Goal: Obtain resource: Download file/media

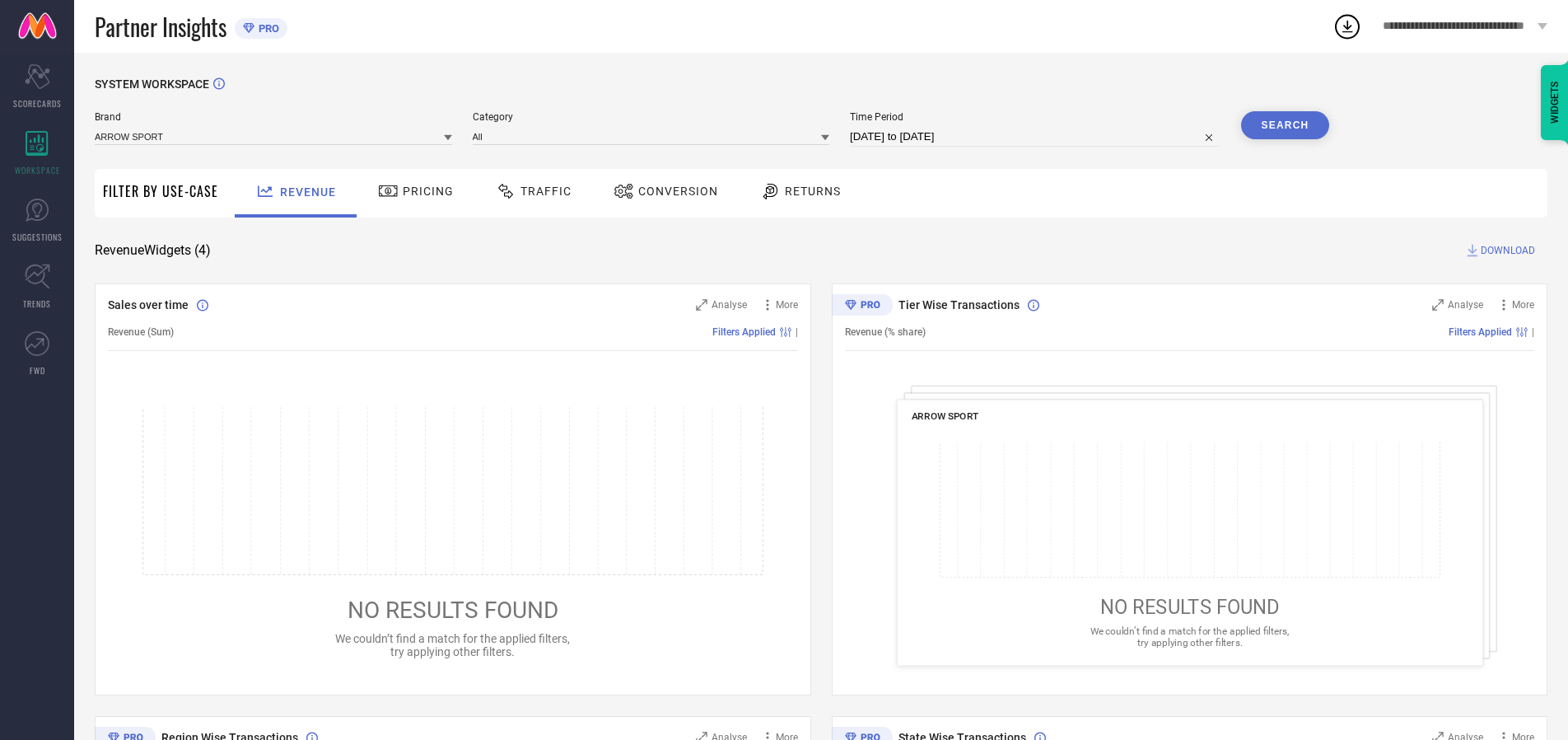
click at [530, 191] on span "Traffic" at bounding box center [546, 191] width 51 height 14
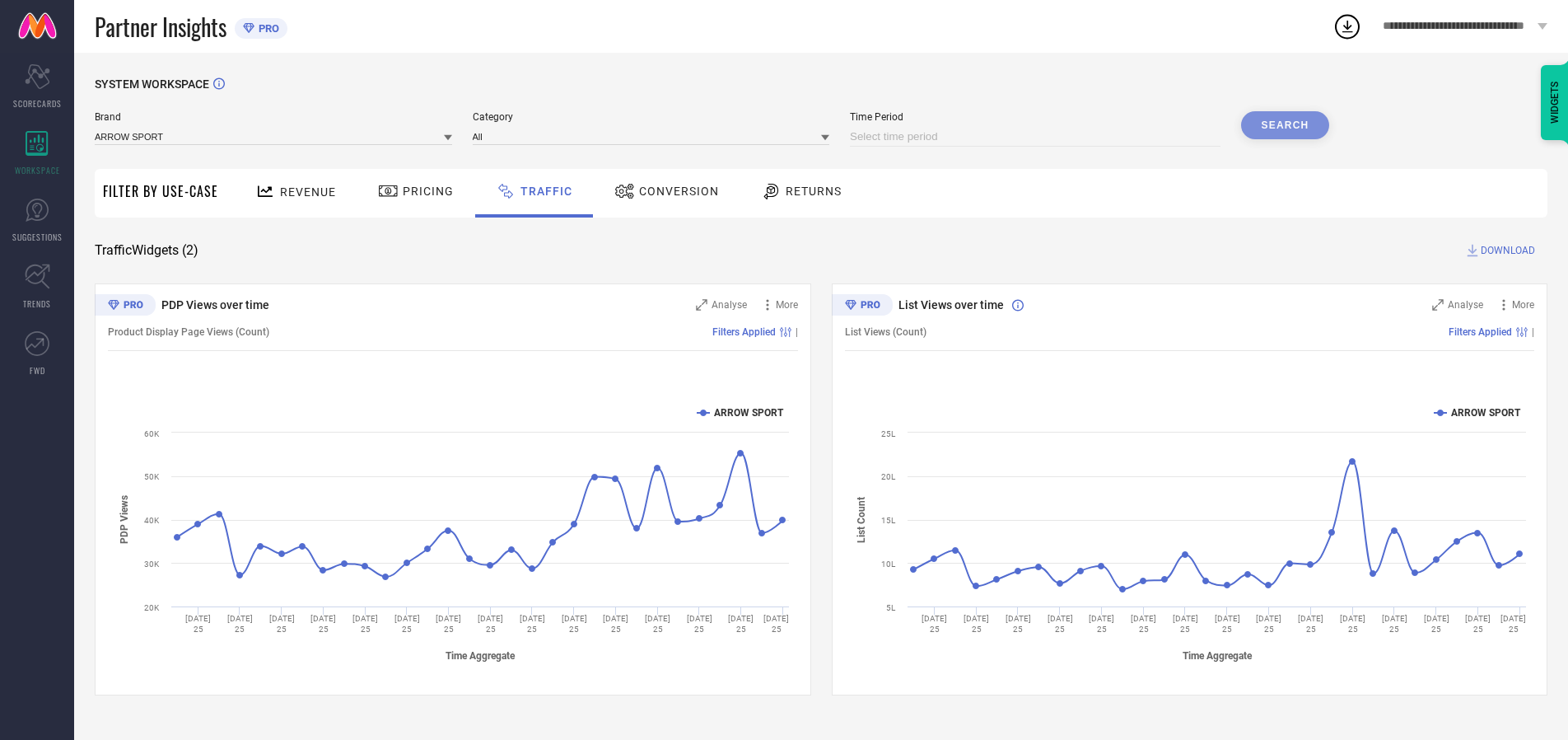
click at [1038, 137] on input at bounding box center [1035, 137] width 371 height 20
select select "8"
select select "2025"
select select "9"
select select "2025"
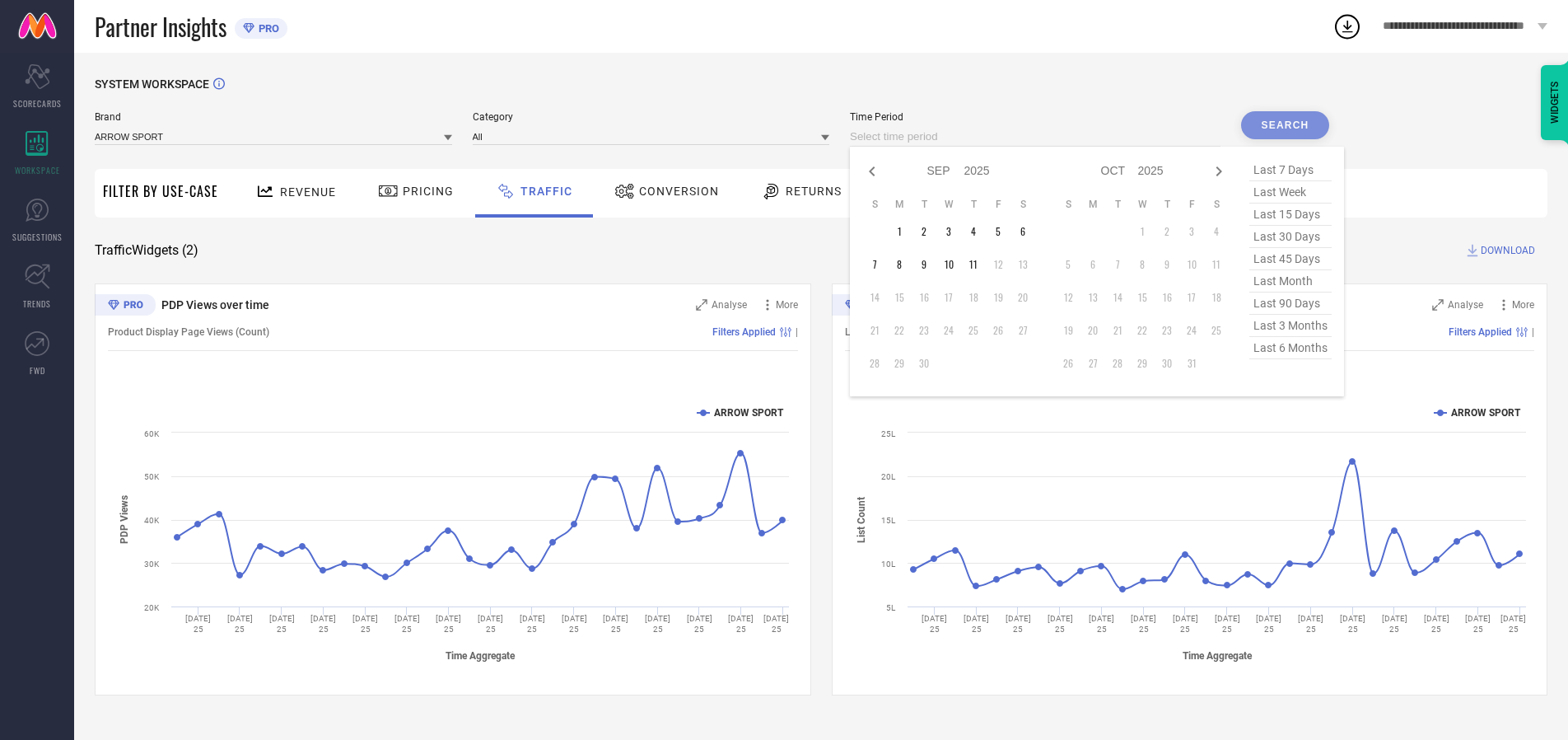
click at [954, 264] on td "10" at bounding box center [948, 264] width 24 height 24
type input "[DATE] to [DATE]"
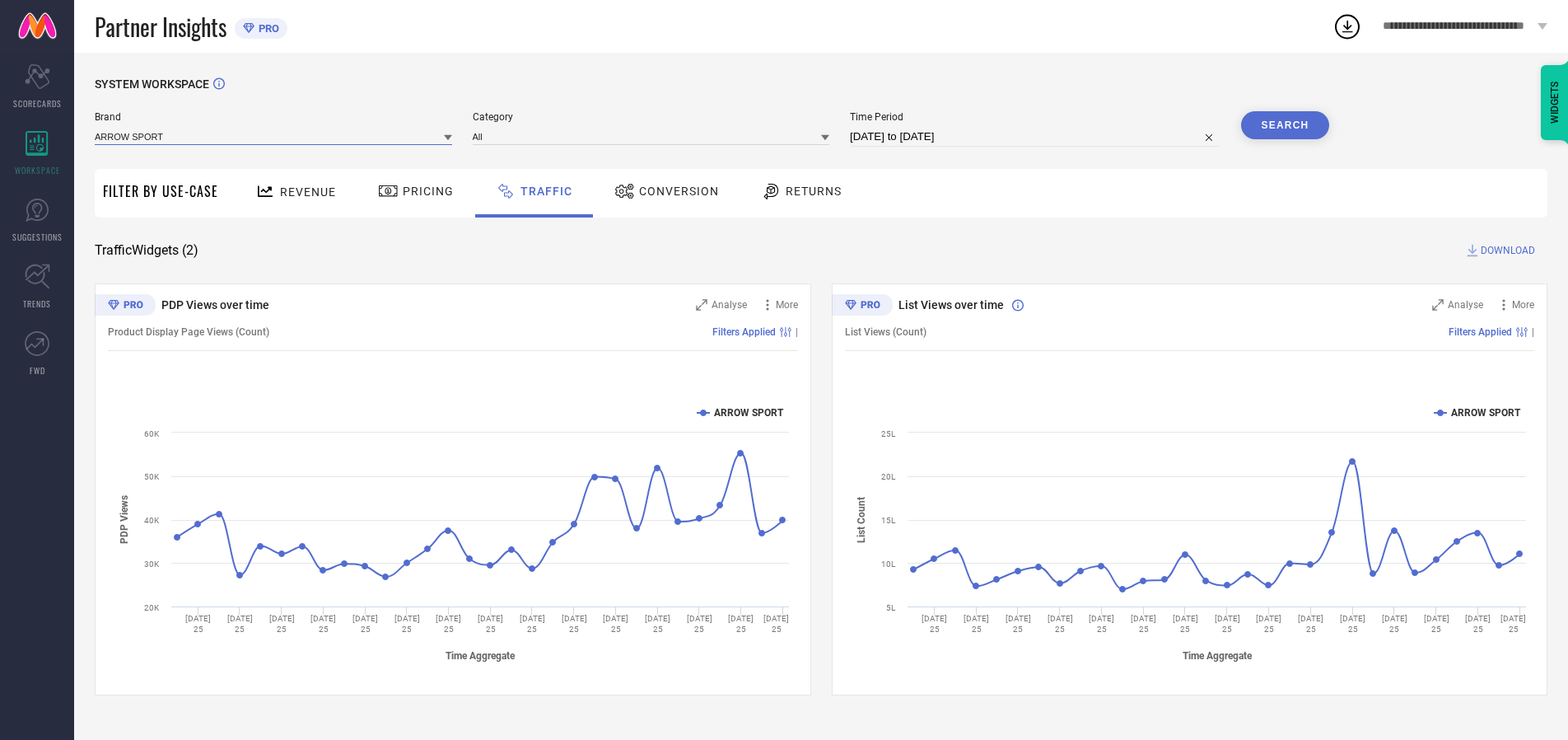
click at [274, 136] on input at bounding box center [273, 136] width 357 height 17
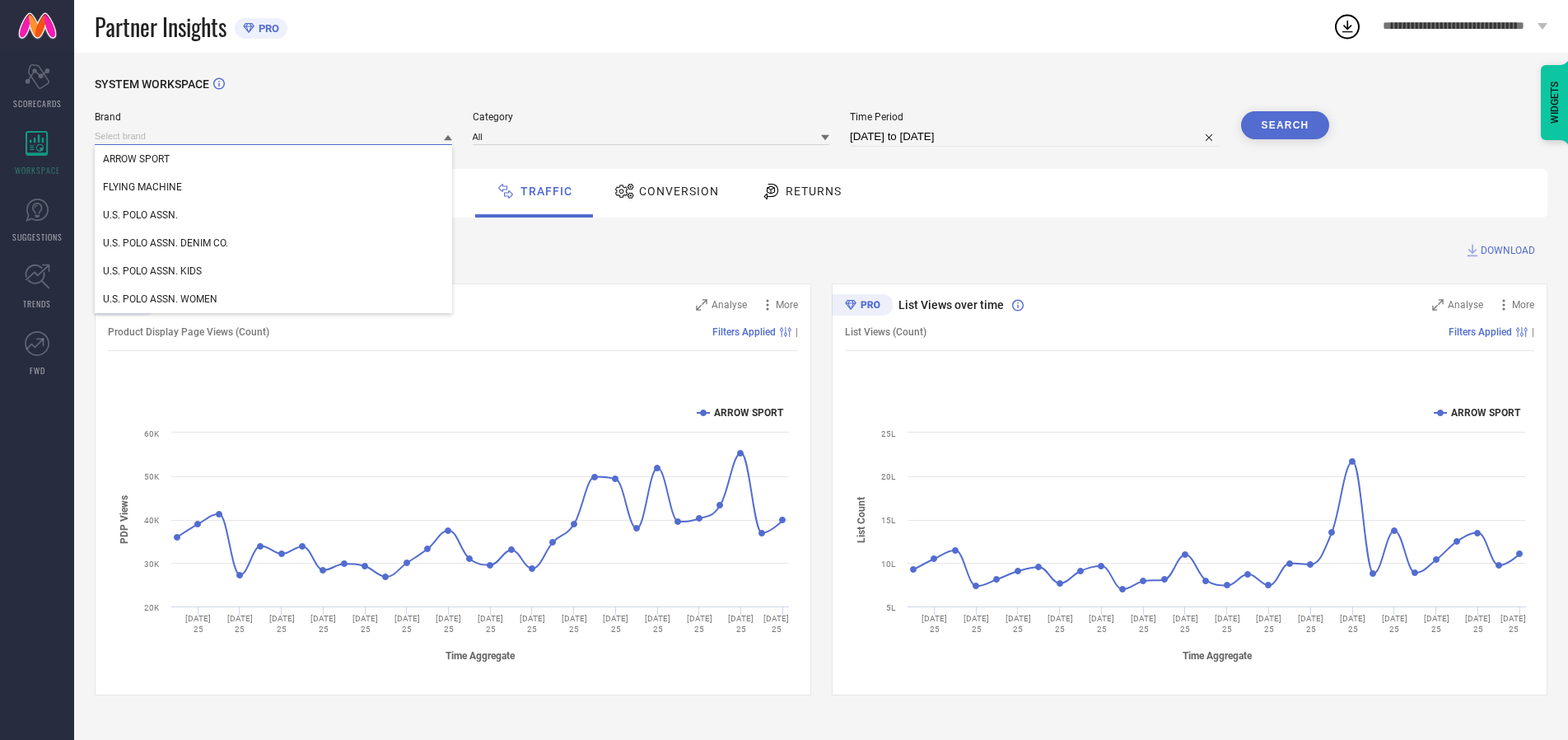
click at [274, 136] on input at bounding box center [273, 136] width 357 height 17
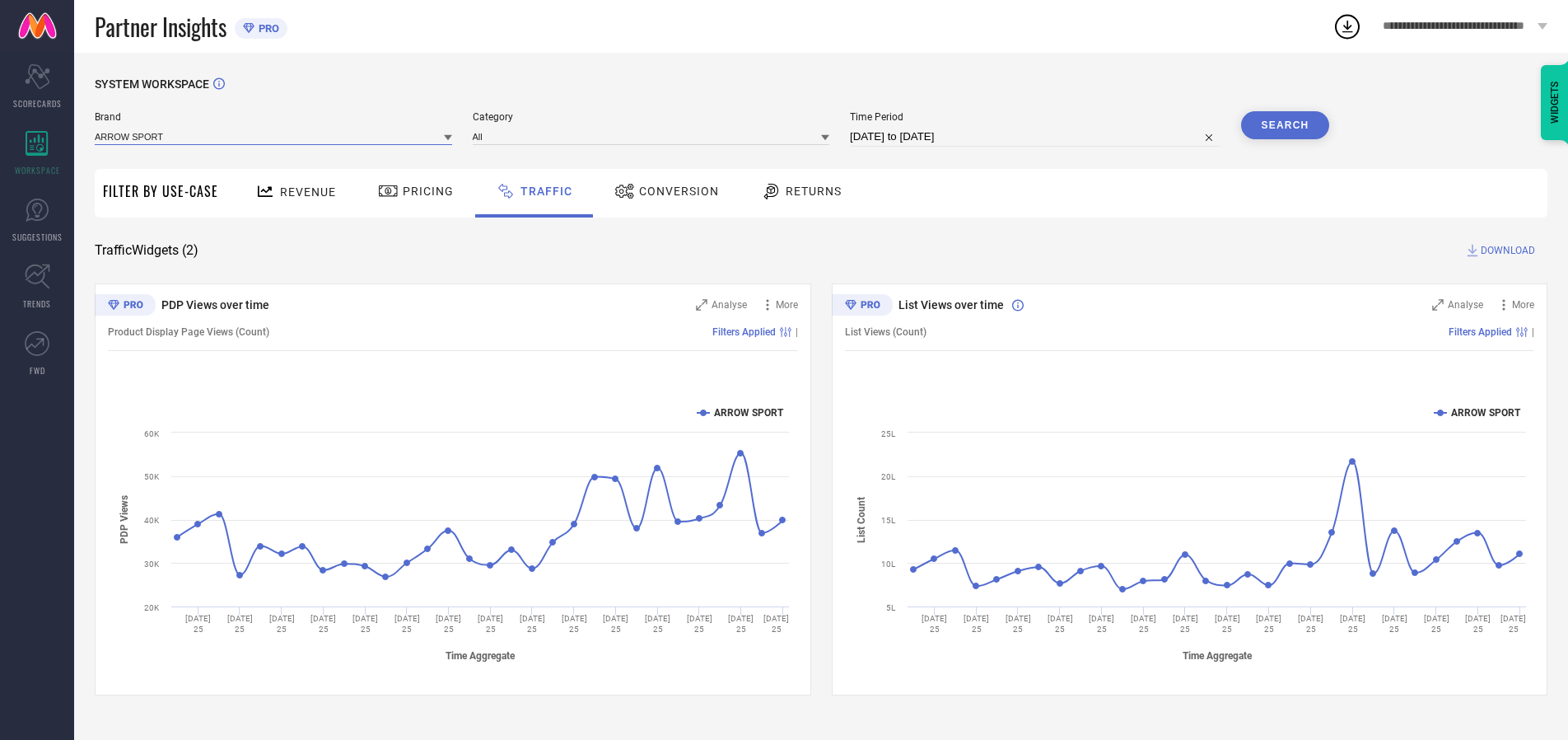
click at [274, 136] on input at bounding box center [273, 136] width 357 height 17
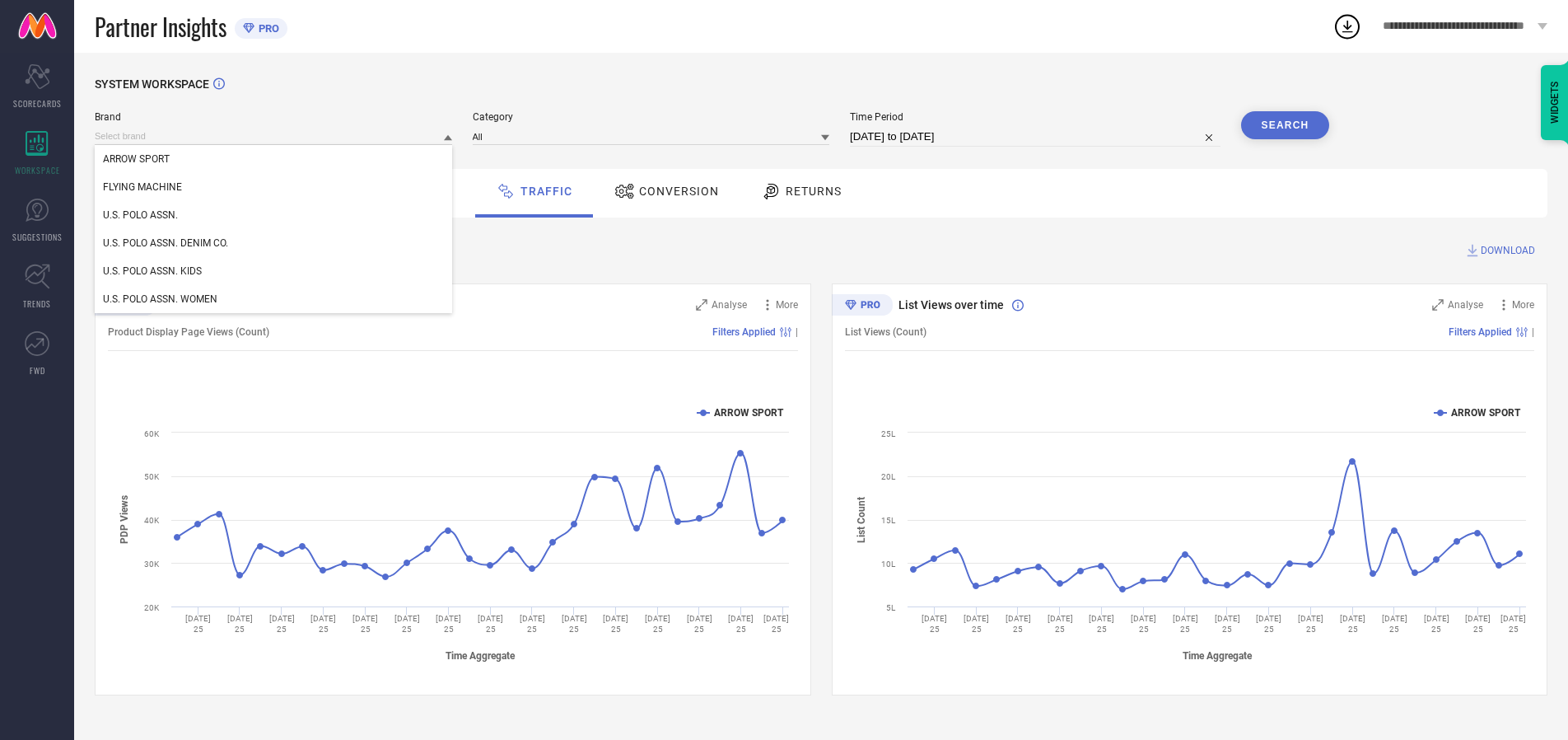
click at [274, 215] on div "U.S. POLO ASSN." at bounding box center [273, 215] width 357 height 28
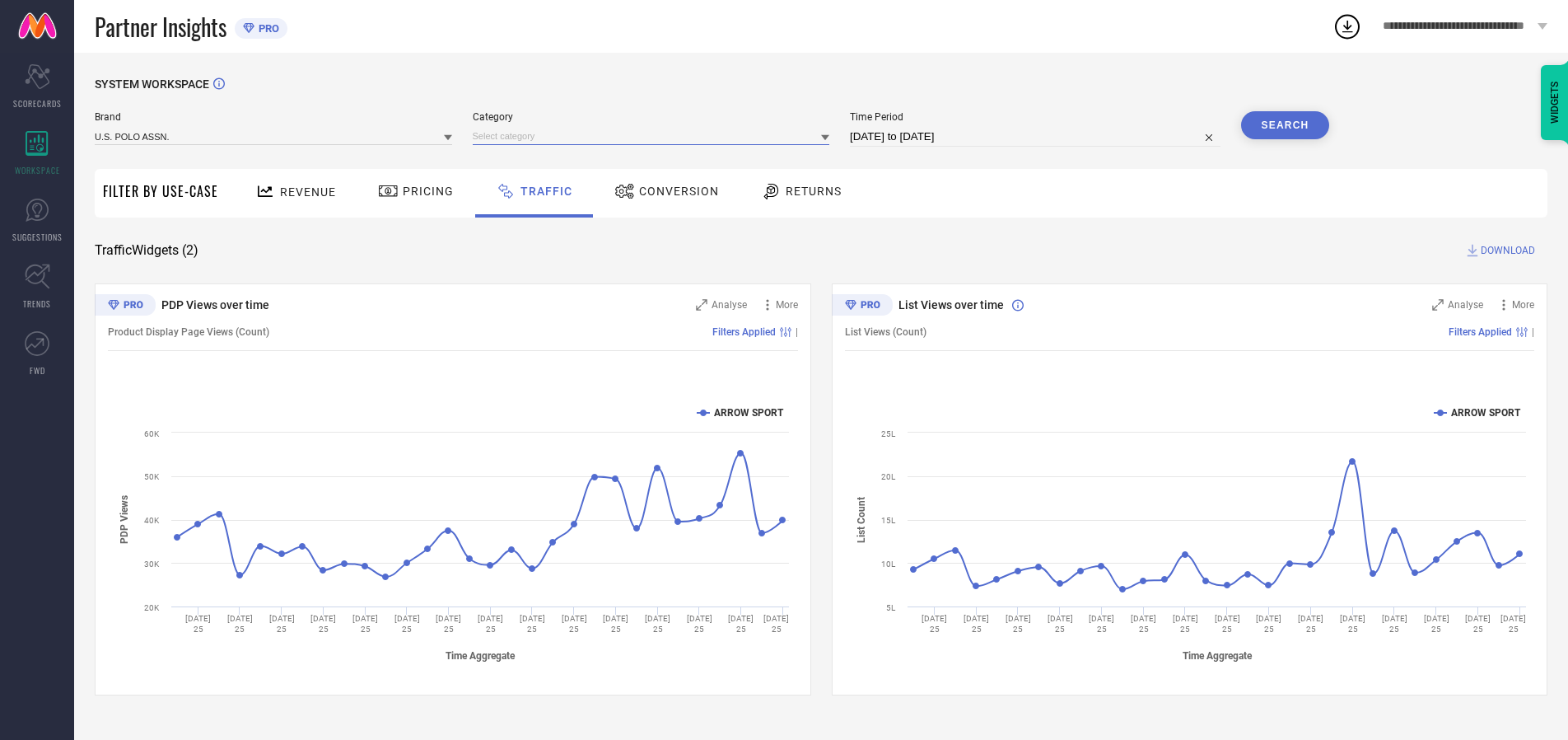
click at [655, 136] on input at bounding box center [651, 136] width 357 height 17
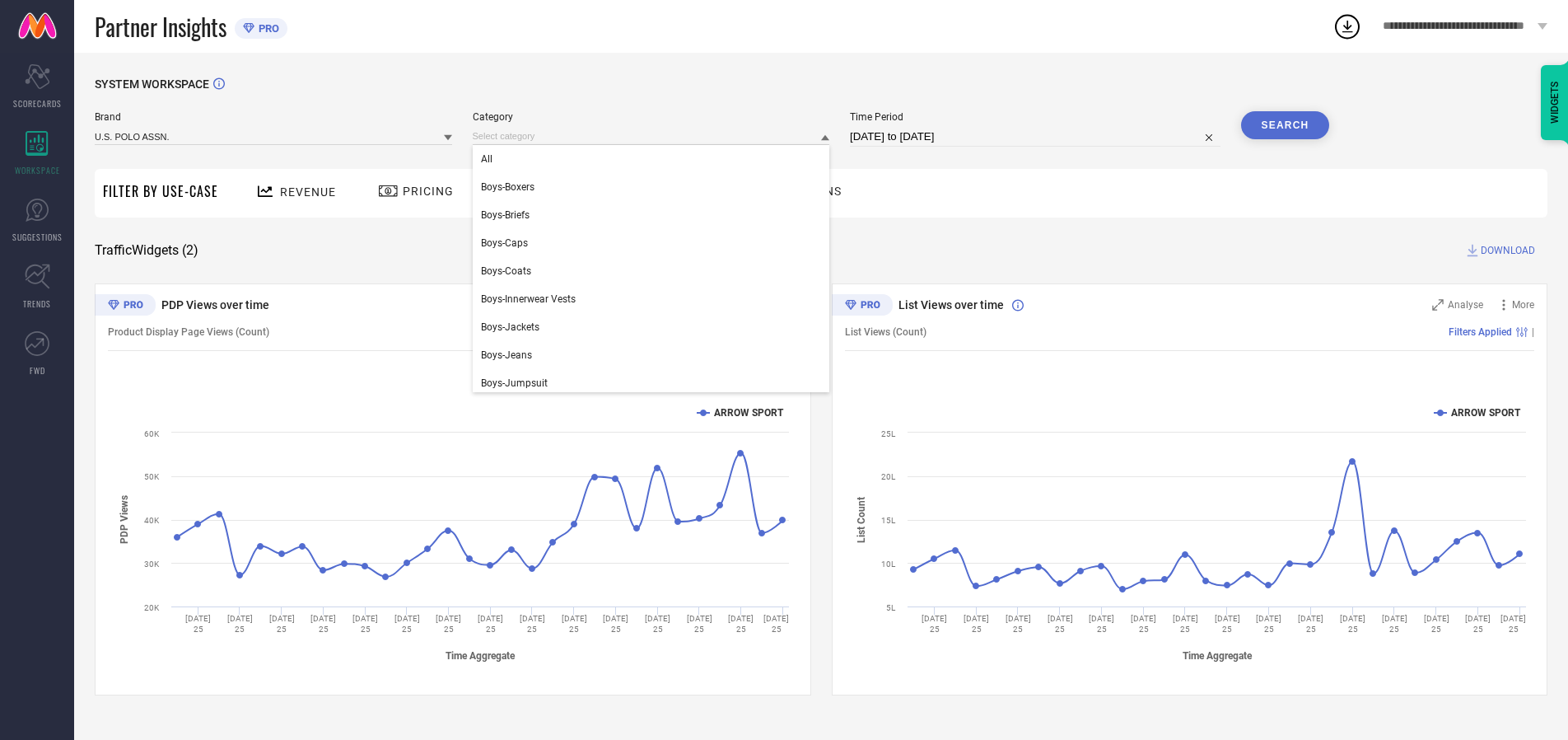
click at [655, 159] on div "All" at bounding box center [651, 159] width 357 height 28
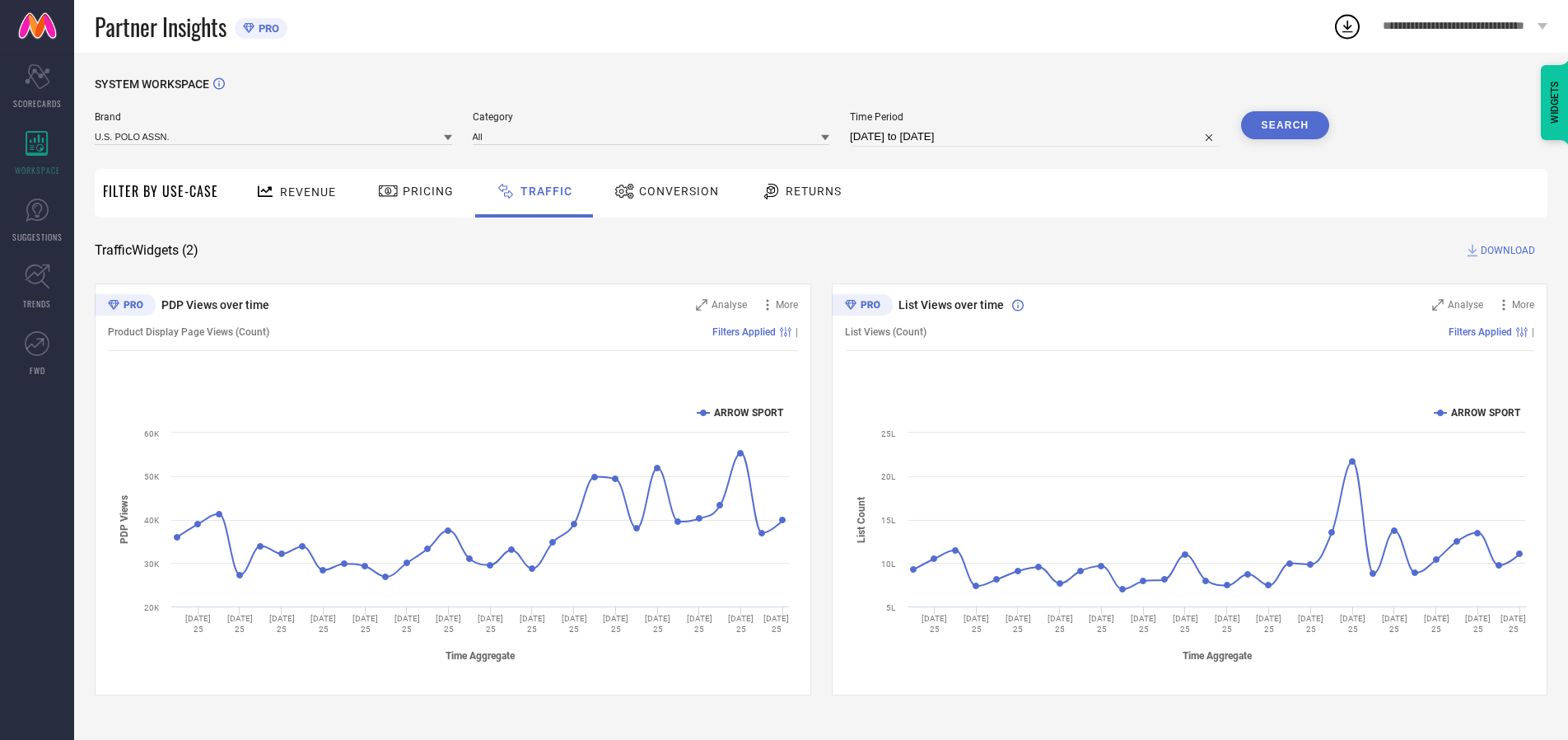
click at [1285, 125] on button "Search" at bounding box center [1286, 125] width 89 height 28
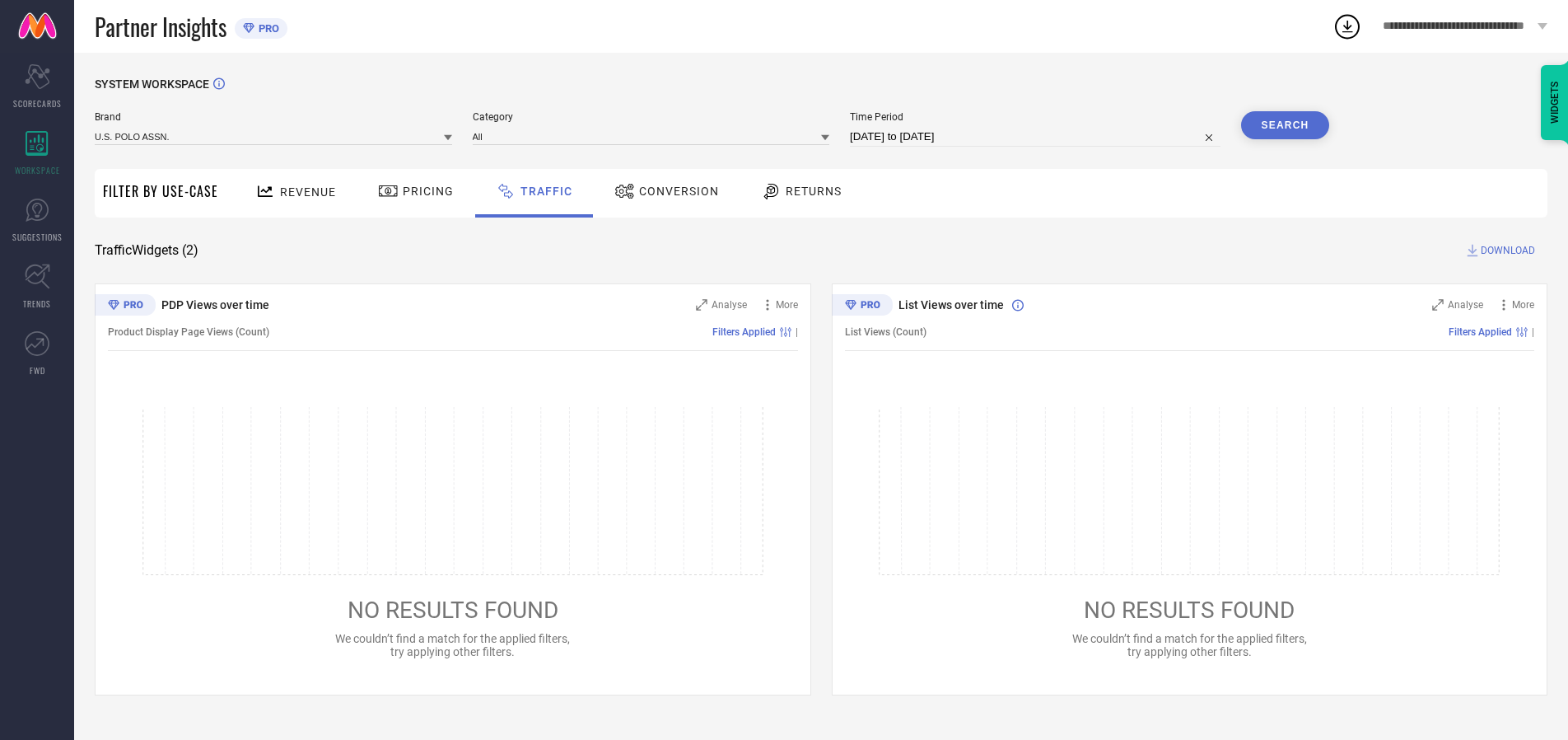
click at [1506, 251] on span "DOWNLOAD" at bounding box center [1508, 250] width 54 height 16
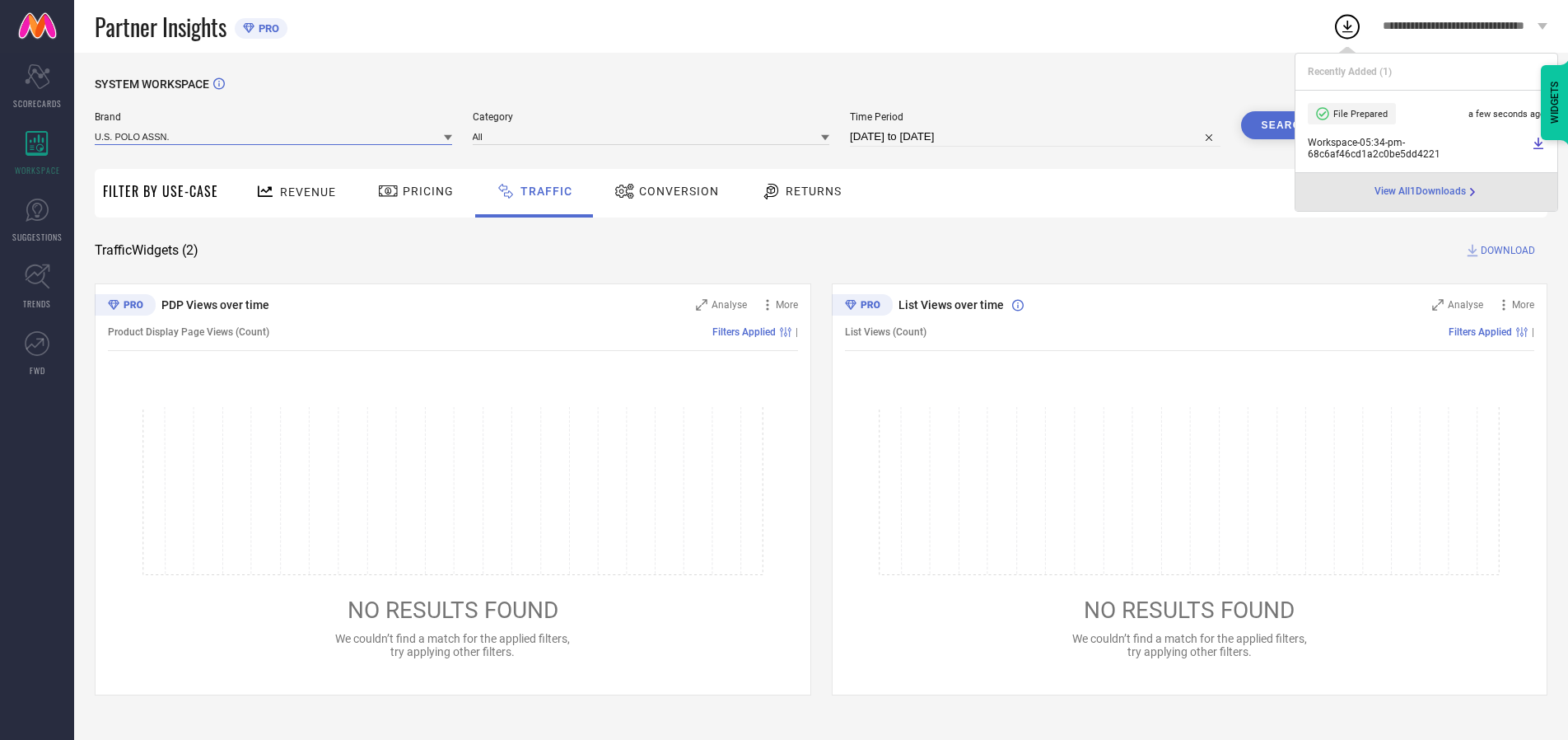
click at [274, 136] on input at bounding box center [273, 136] width 357 height 17
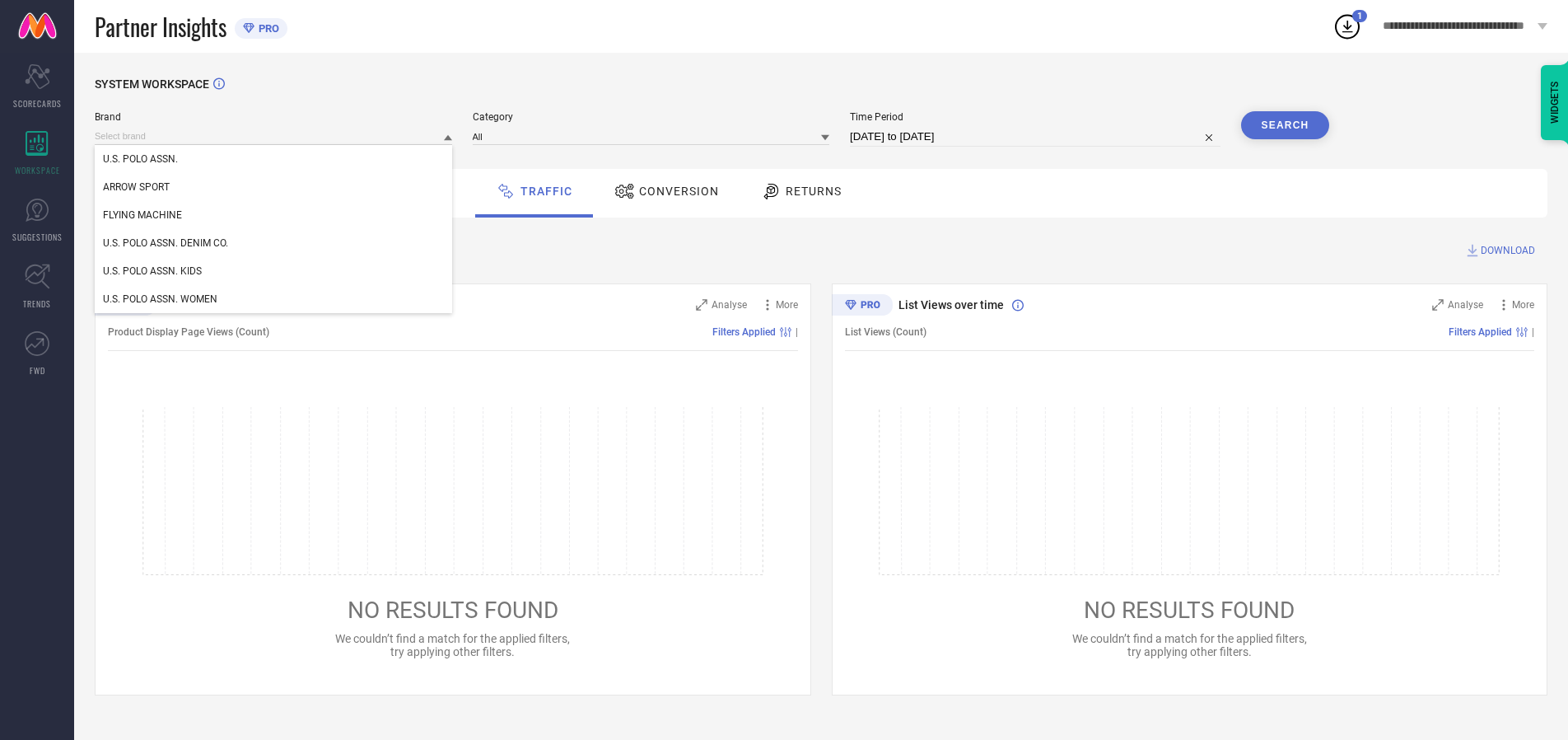
click at [274, 243] on div "U.S. POLO ASSN. DENIM CO." at bounding box center [273, 243] width 357 height 28
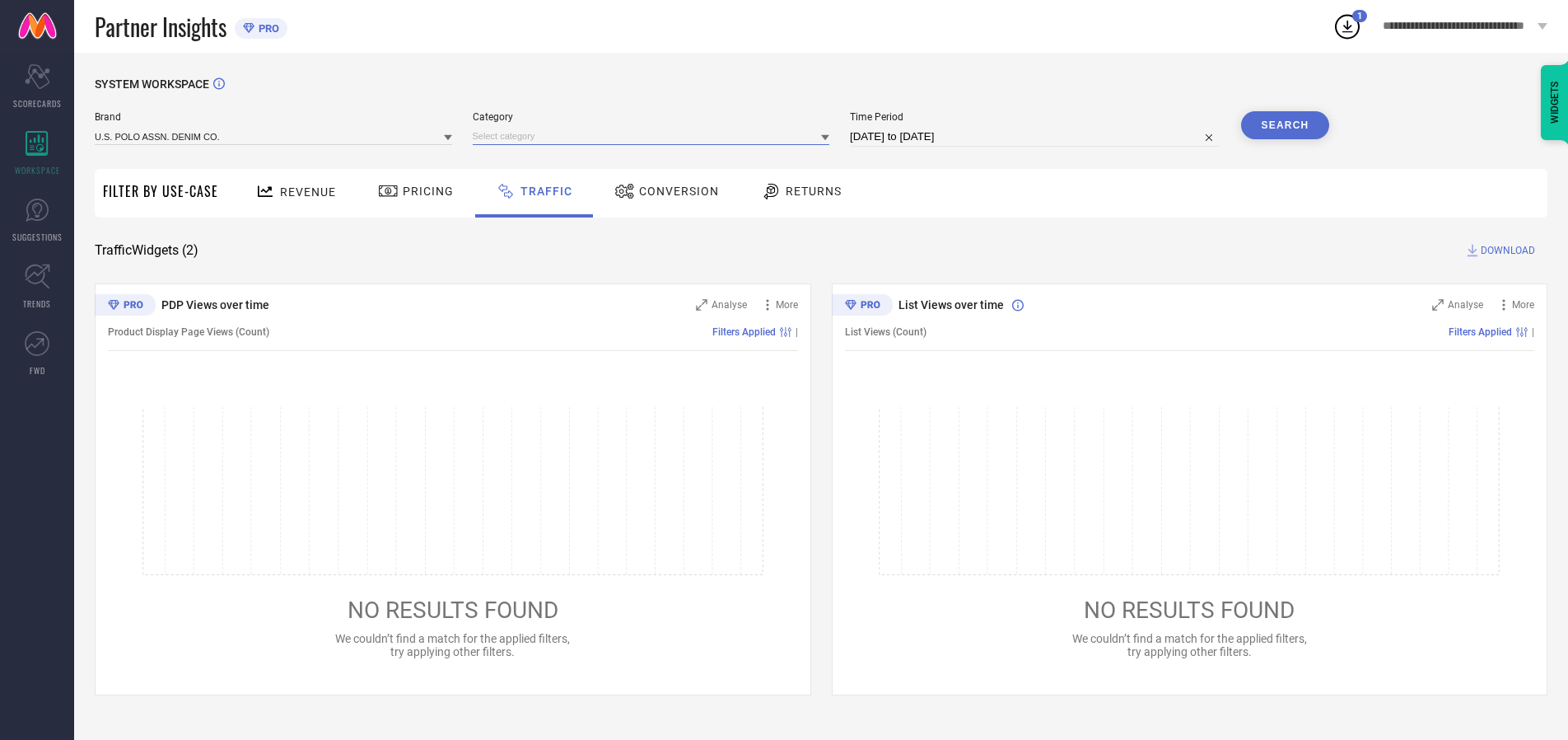
click at [655, 136] on input at bounding box center [651, 136] width 357 height 17
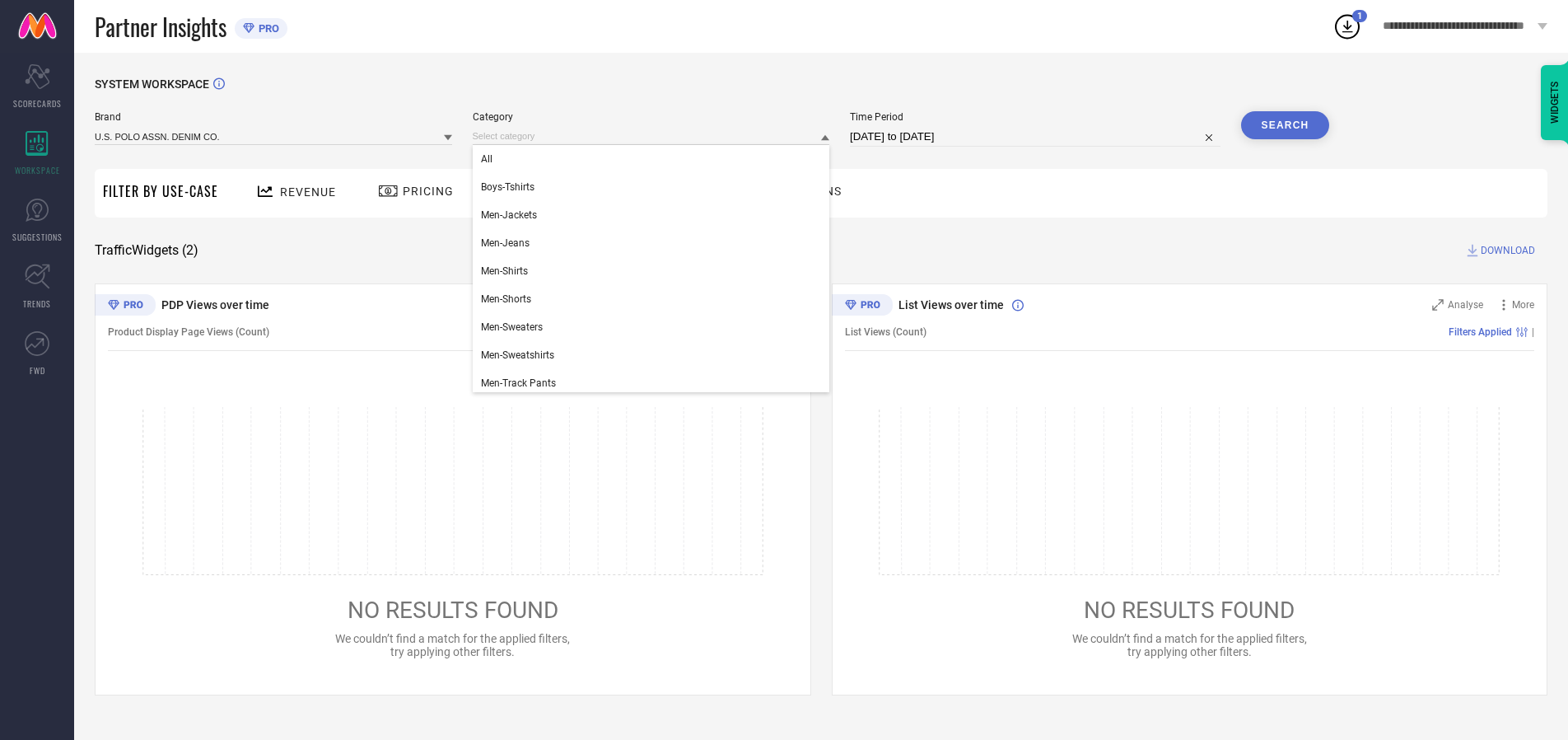
click at [655, 159] on div "All" at bounding box center [651, 159] width 357 height 28
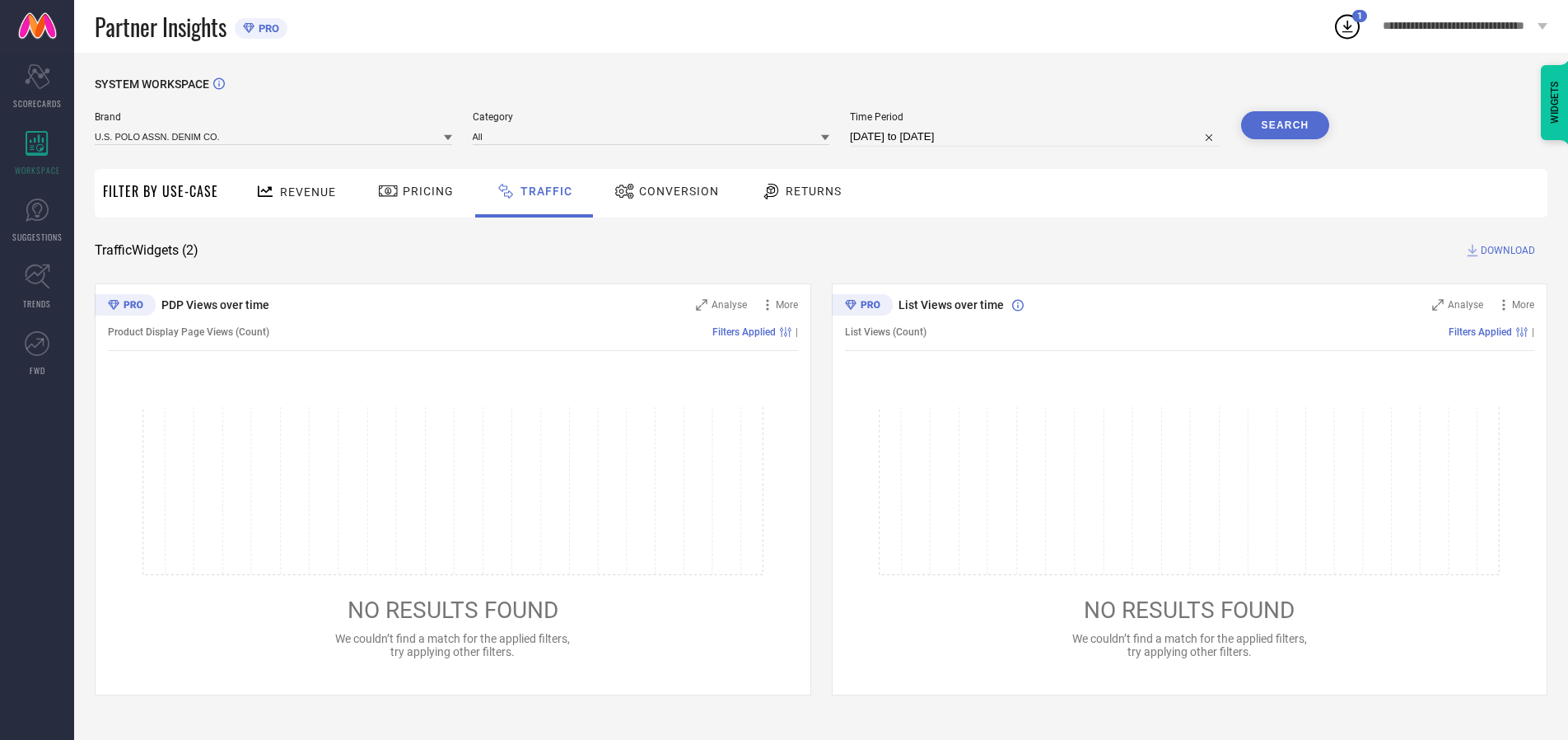
click at [1285, 125] on button "Search" at bounding box center [1286, 125] width 89 height 28
click at [1506, 251] on span "DOWNLOAD" at bounding box center [1508, 250] width 54 height 16
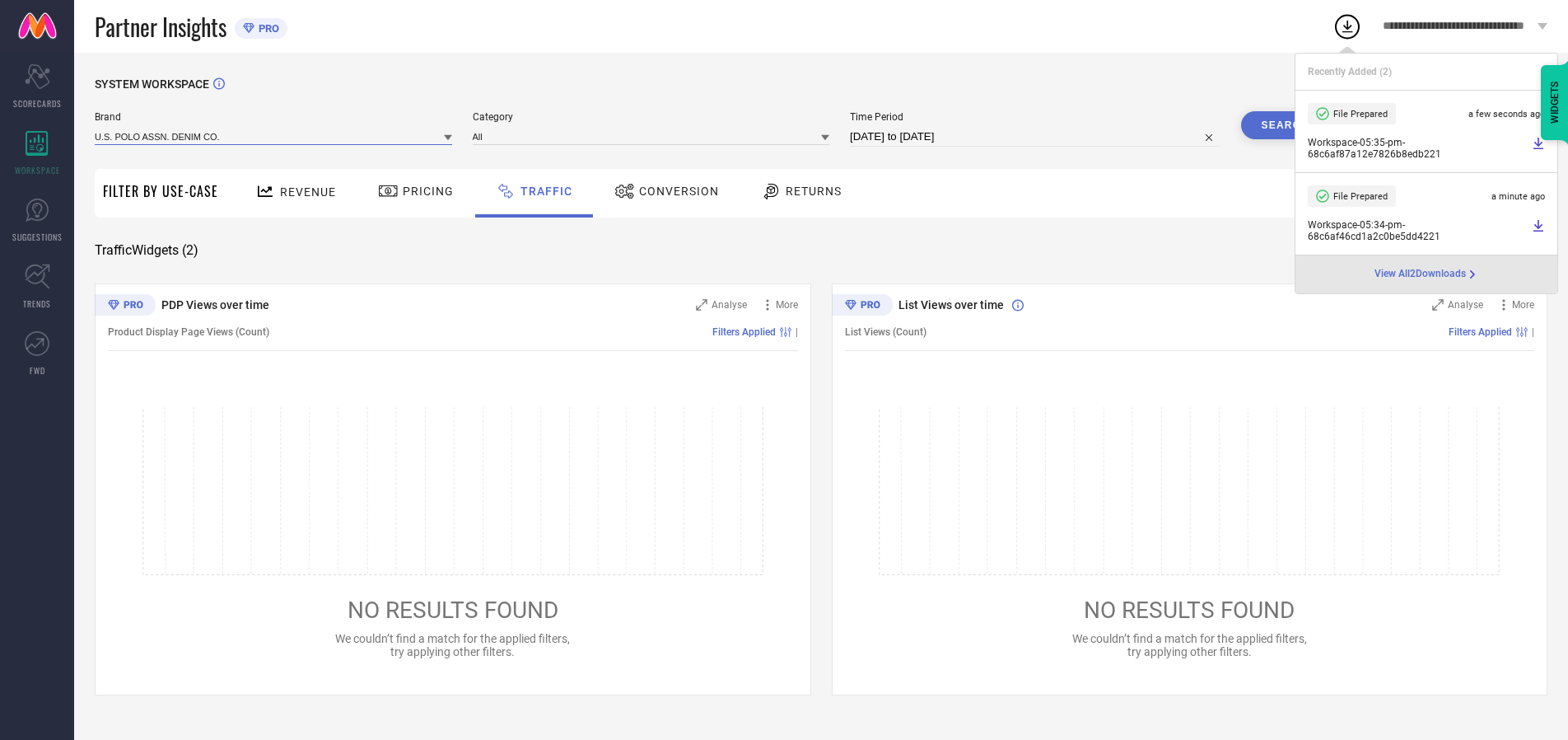
click at [274, 136] on input at bounding box center [273, 136] width 357 height 17
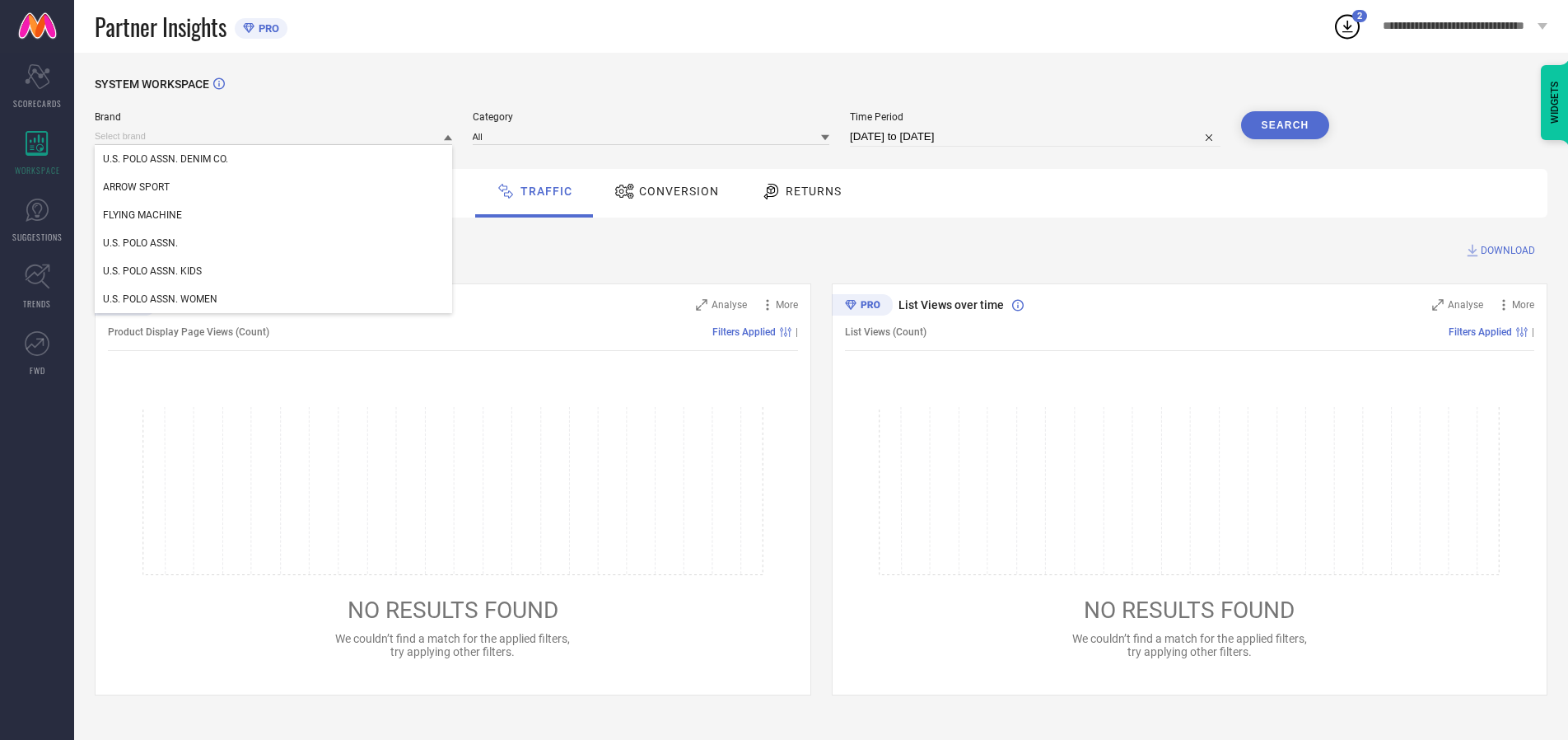
click at [274, 271] on div "U.S. POLO ASSN. KIDS" at bounding box center [273, 271] width 357 height 28
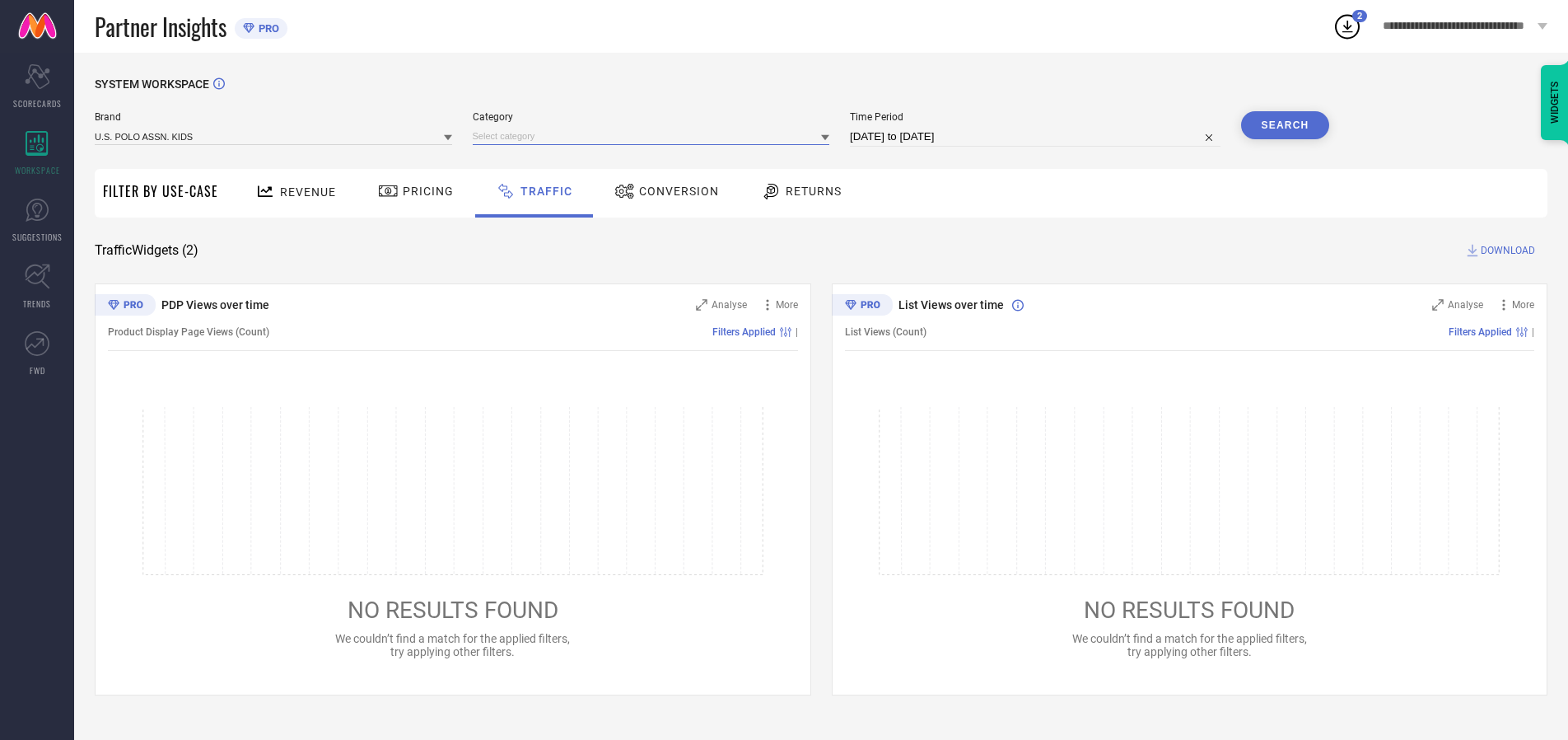
click at [655, 136] on input at bounding box center [651, 136] width 357 height 17
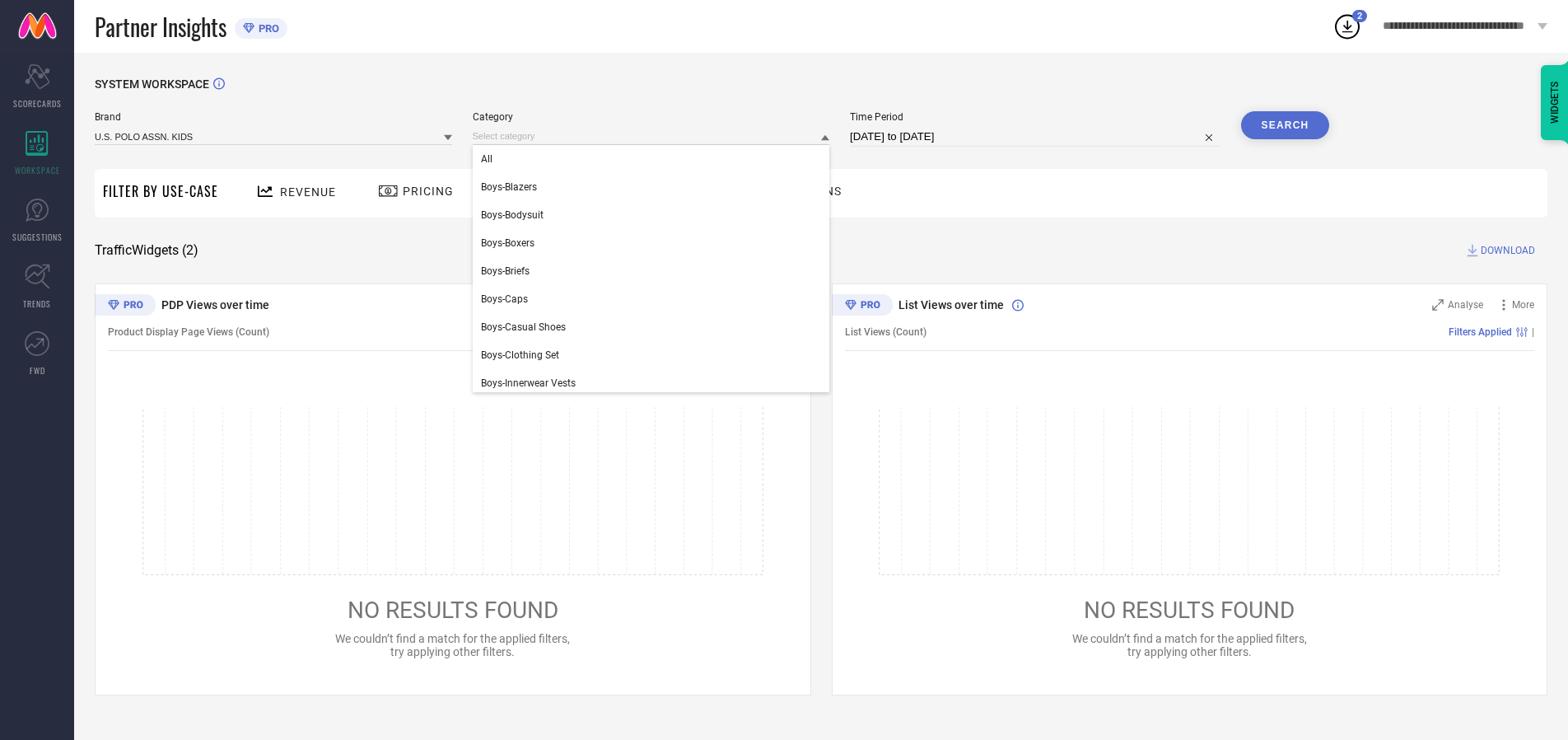
click at [655, 159] on div "All" at bounding box center [651, 159] width 357 height 28
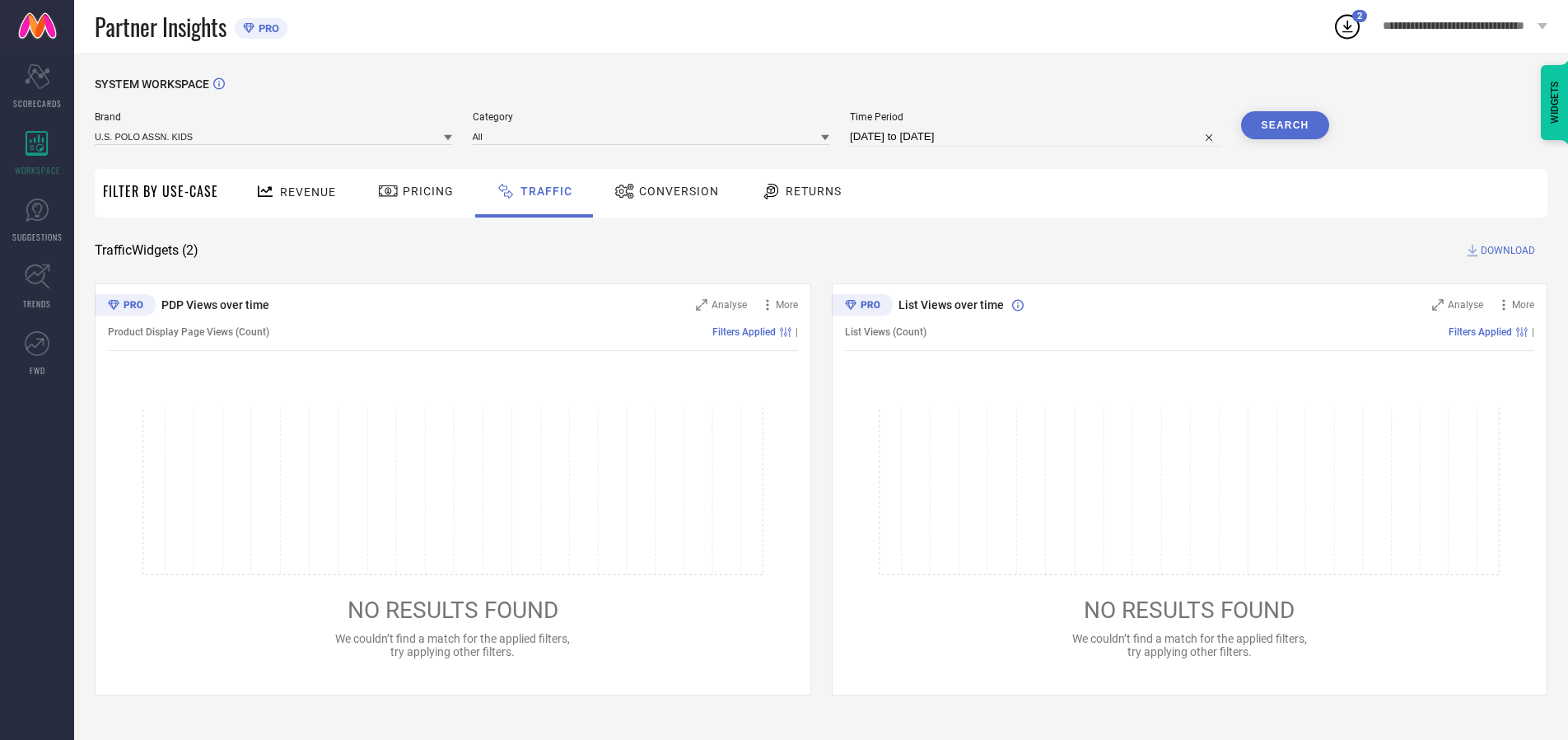
click at [1285, 125] on button "Search" at bounding box center [1286, 125] width 89 height 28
click at [1506, 251] on span "DOWNLOAD" at bounding box center [1508, 250] width 54 height 16
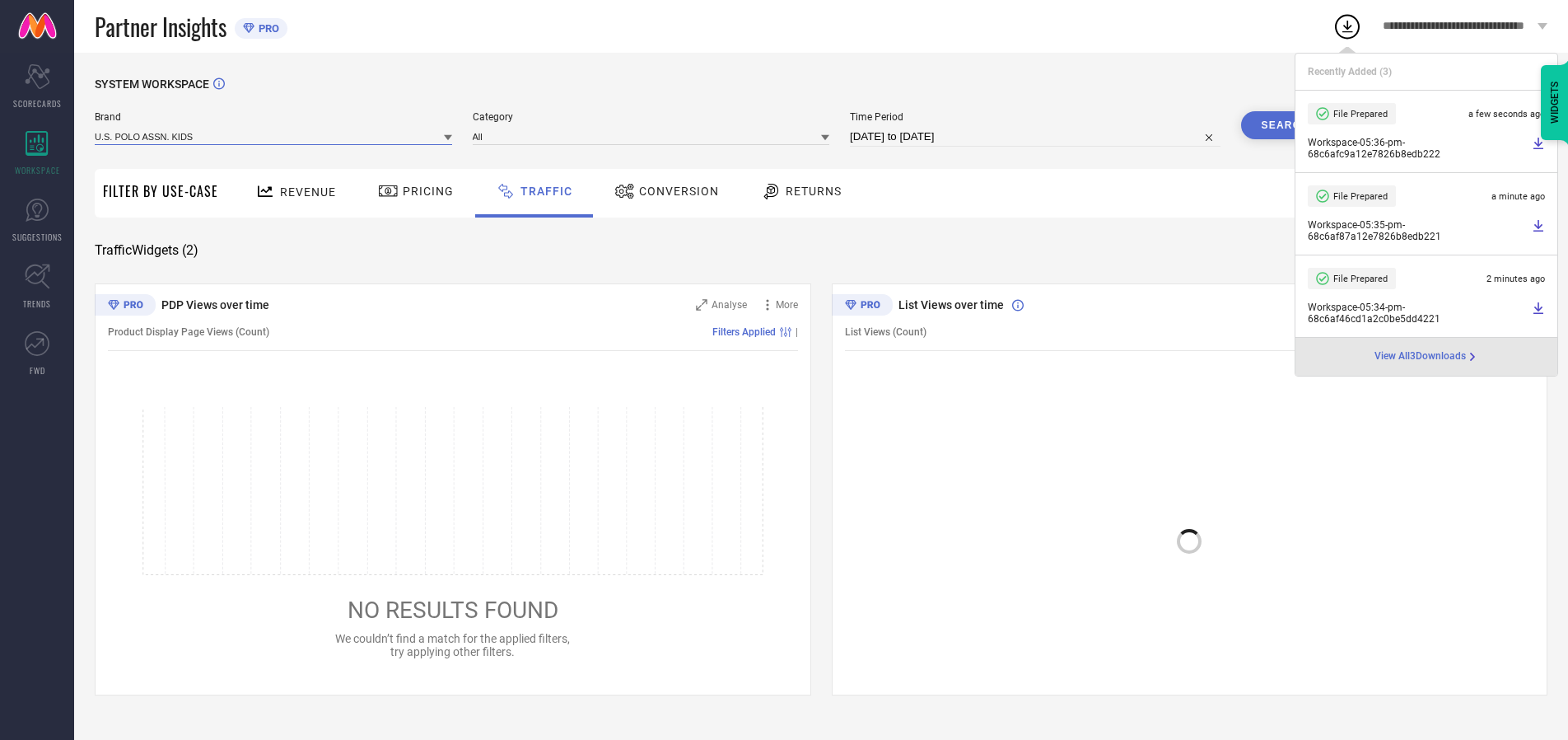
click at [274, 136] on input at bounding box center [273, 136] width 357 height 17
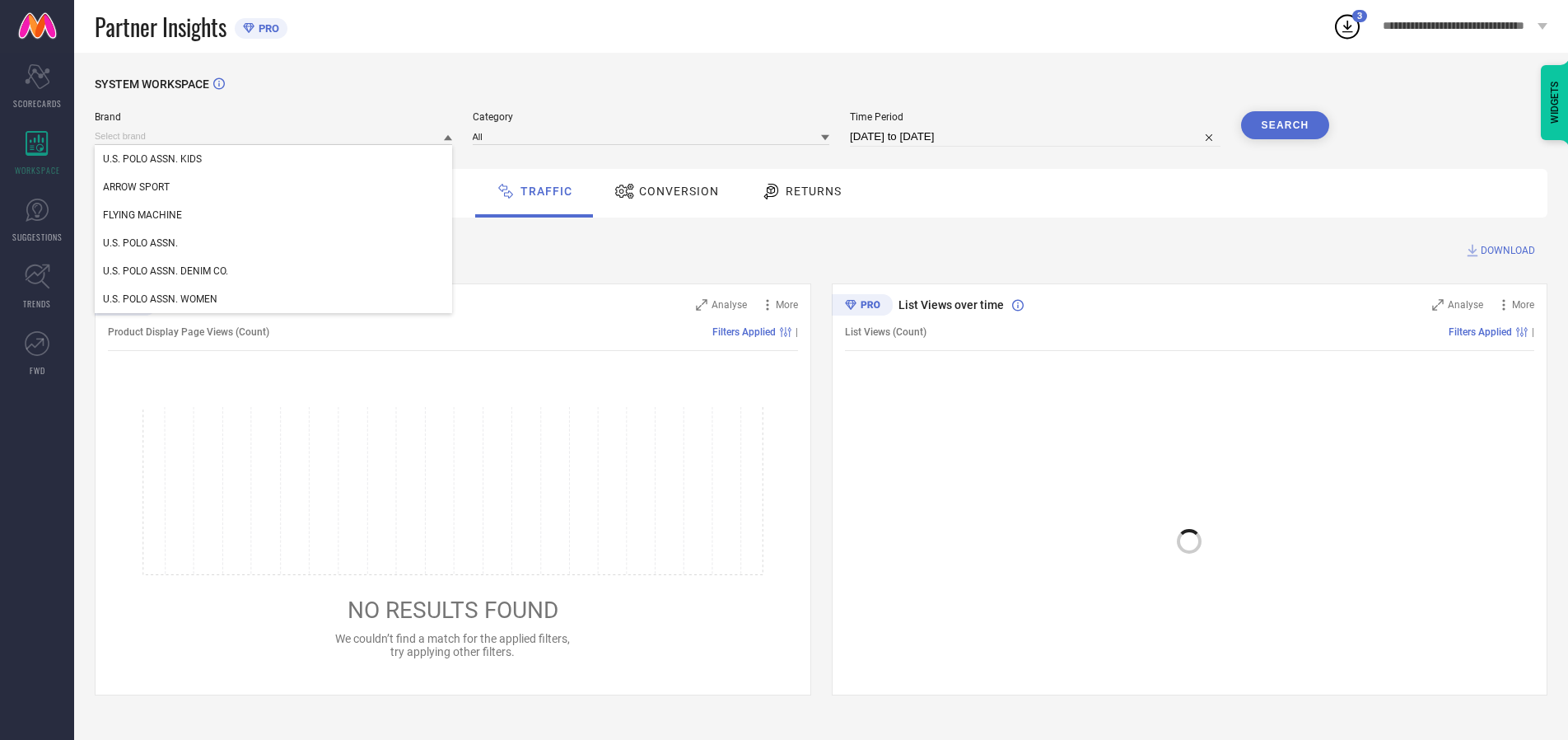
click at [274, 299] on div "U.S. POLO ASSN. WOMEN" at bounding box center [273, 299] width 357 height 28
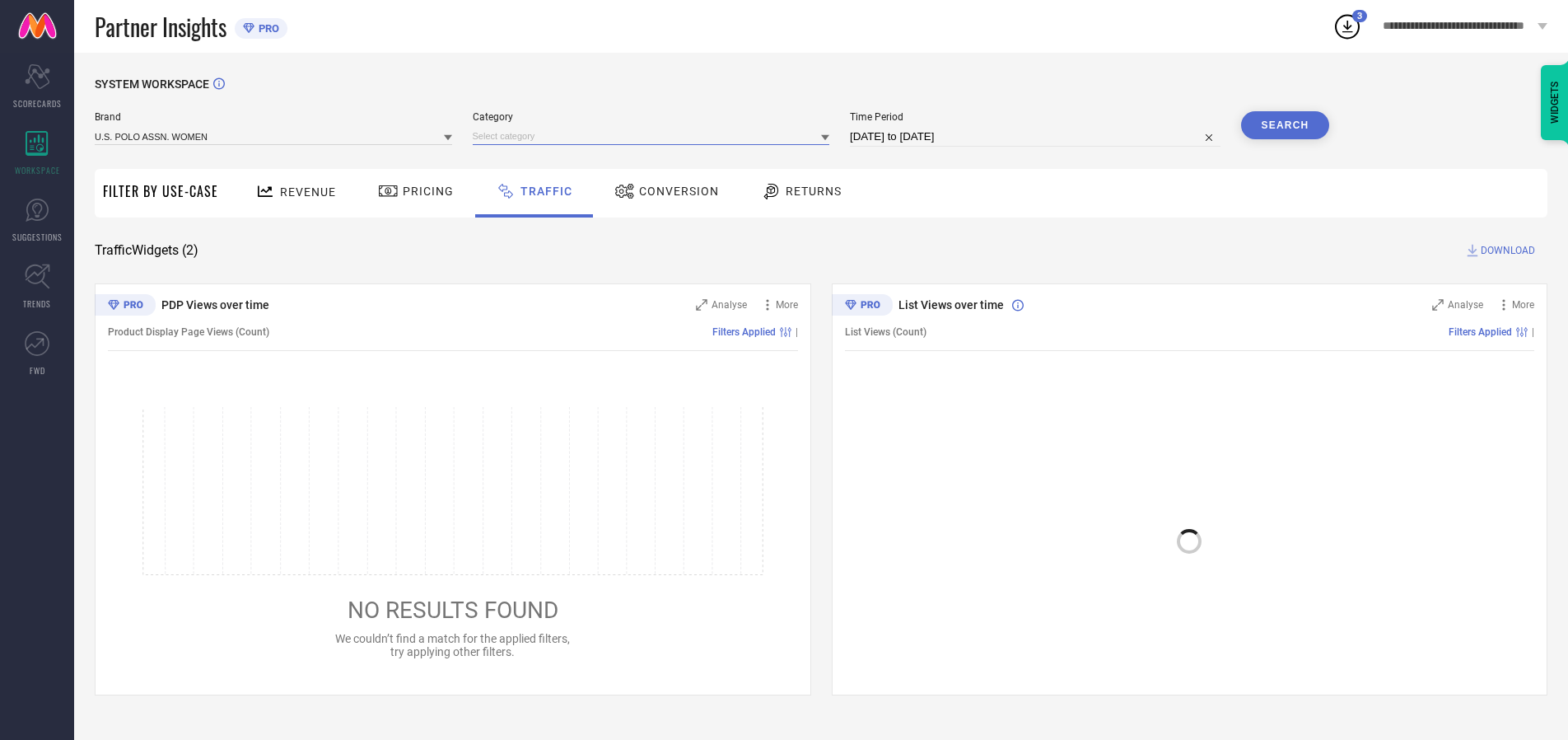
click at [655, 136] on input at bounding box center [651, 136] width 357 height 17
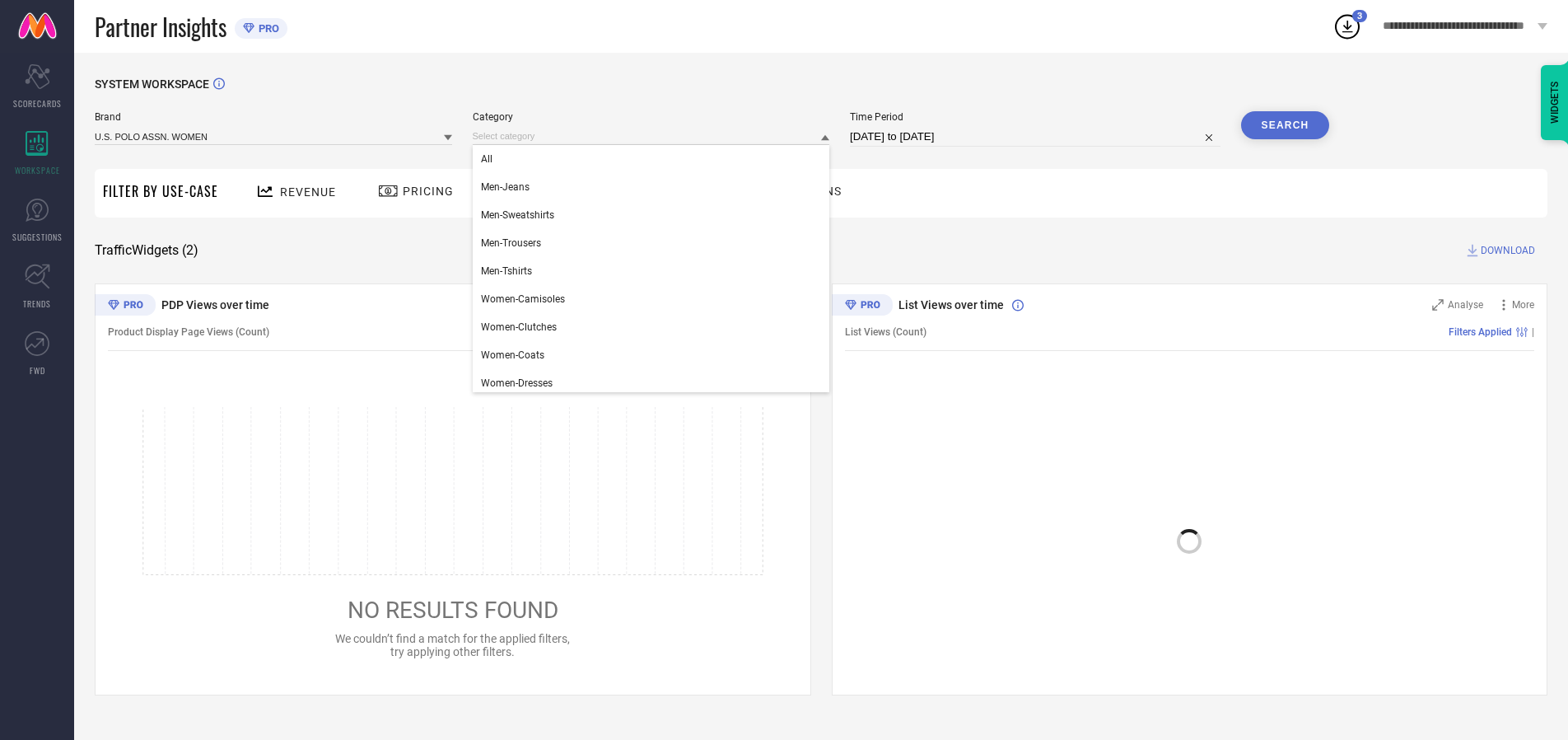
click at [655, 159] on div "All" at bounding box center [651, 159] width 357 height 28
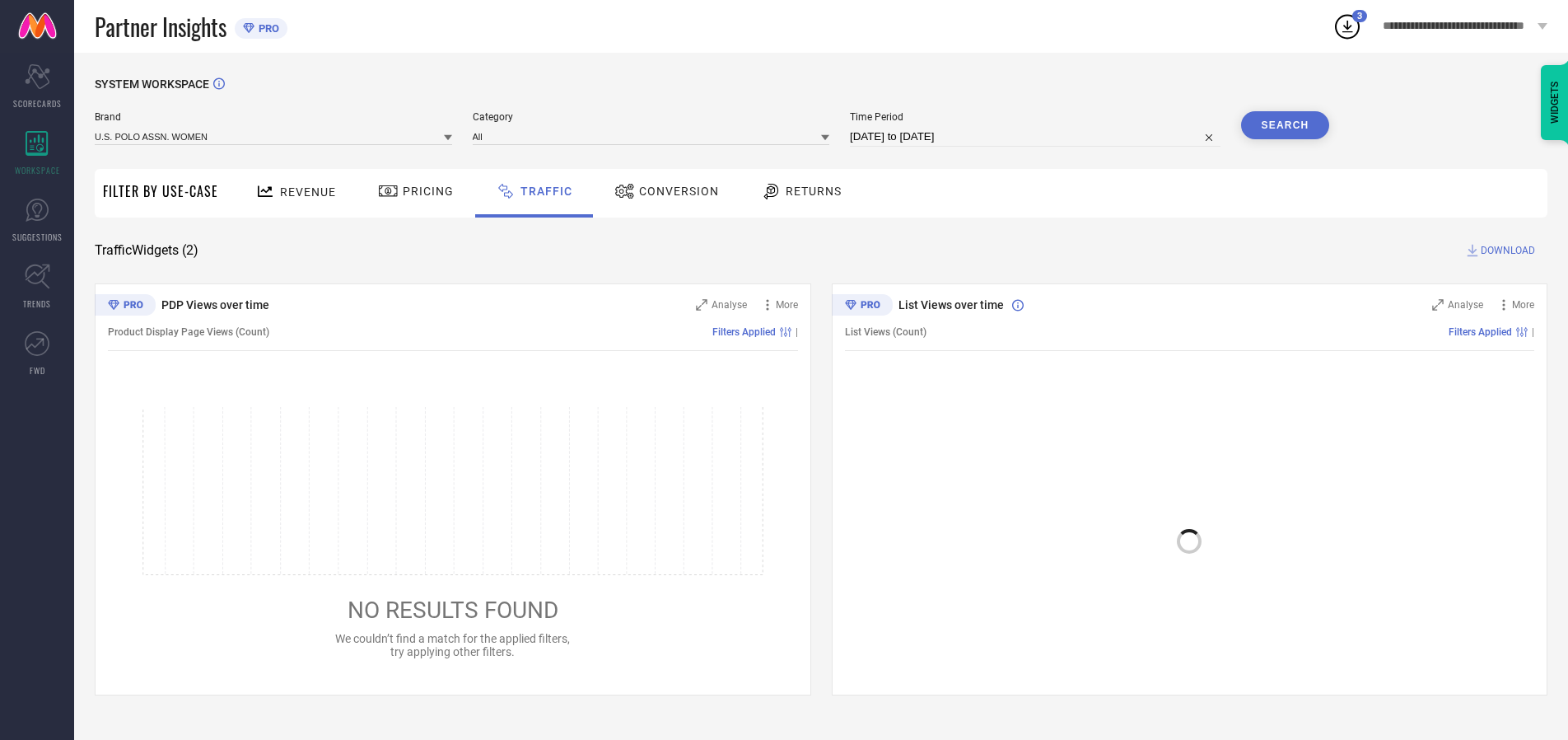
click at [1285, 125] on button "Search" at bounding box center [1286, 125] width 89 height 28
click at [1506, 251] on span "DOWNLOAD" at bounding box center [1508, 250] width 54 height 16
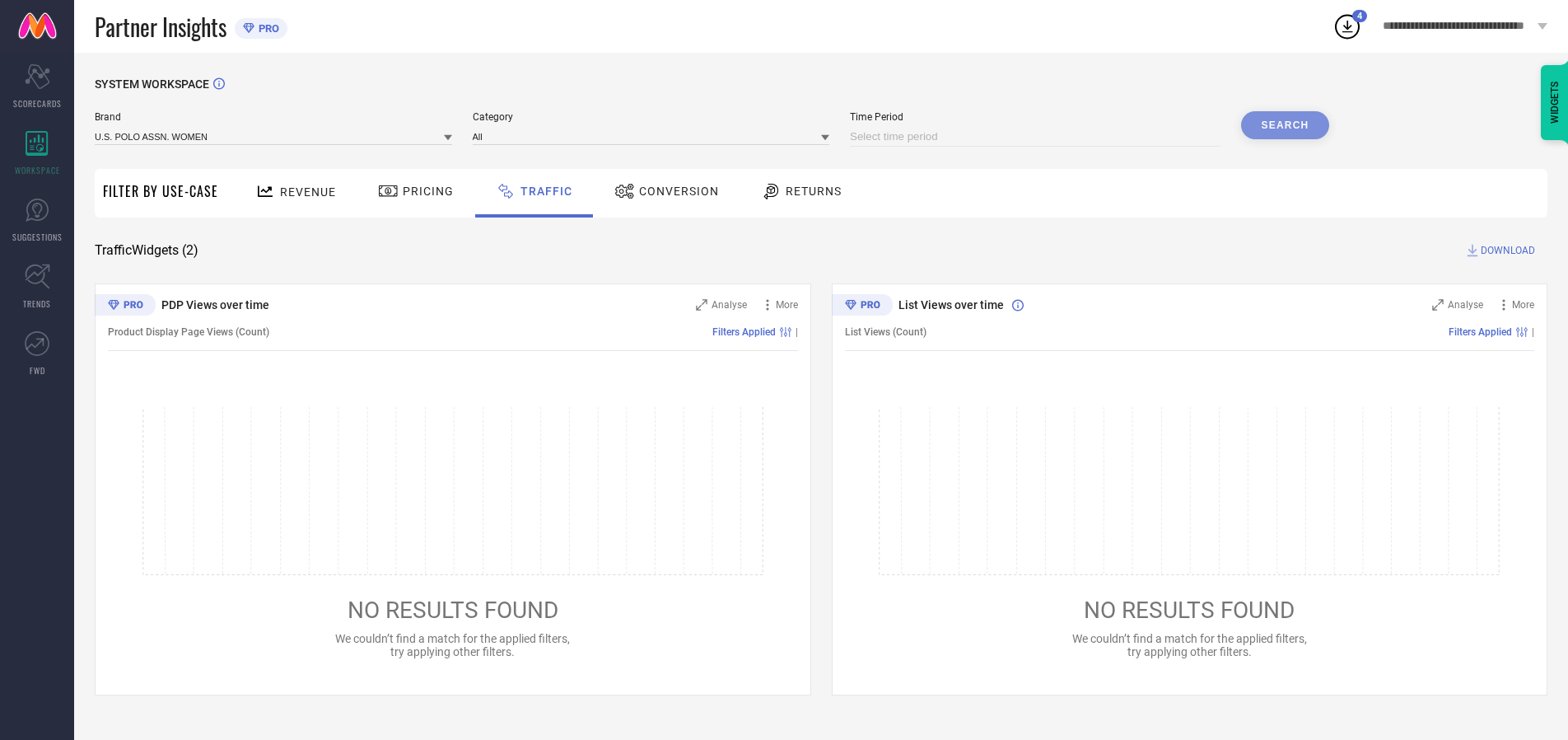
click at [1038, 137] on input at bounding box center [1035, 137] width 371 height 20
select select "8"
select select "2025"
select select "9"
select select "2025"
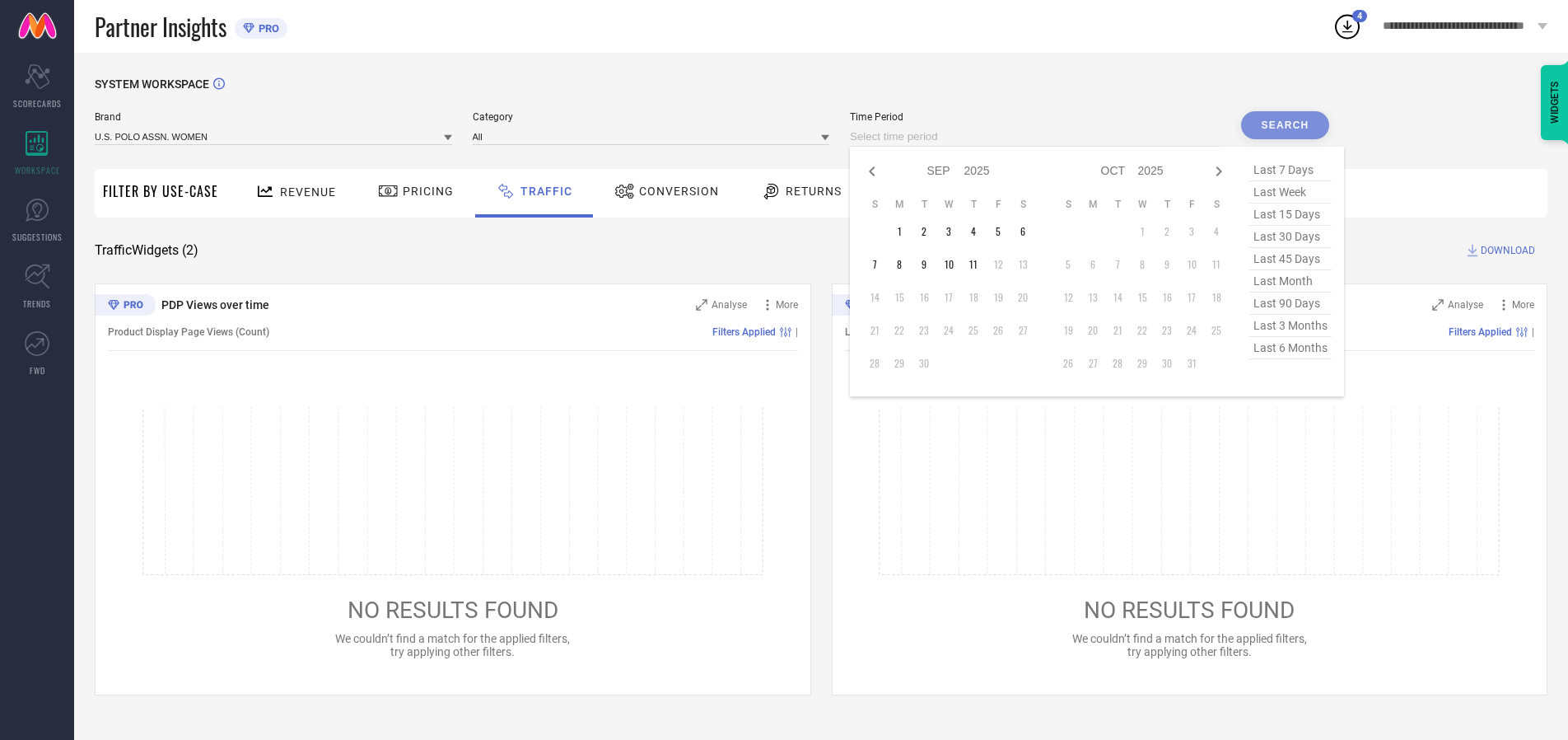
click at [979, 264] on td "11" at bounding box center [973, 264] width 24 height 24
type input "[DATE] to [DATE]"
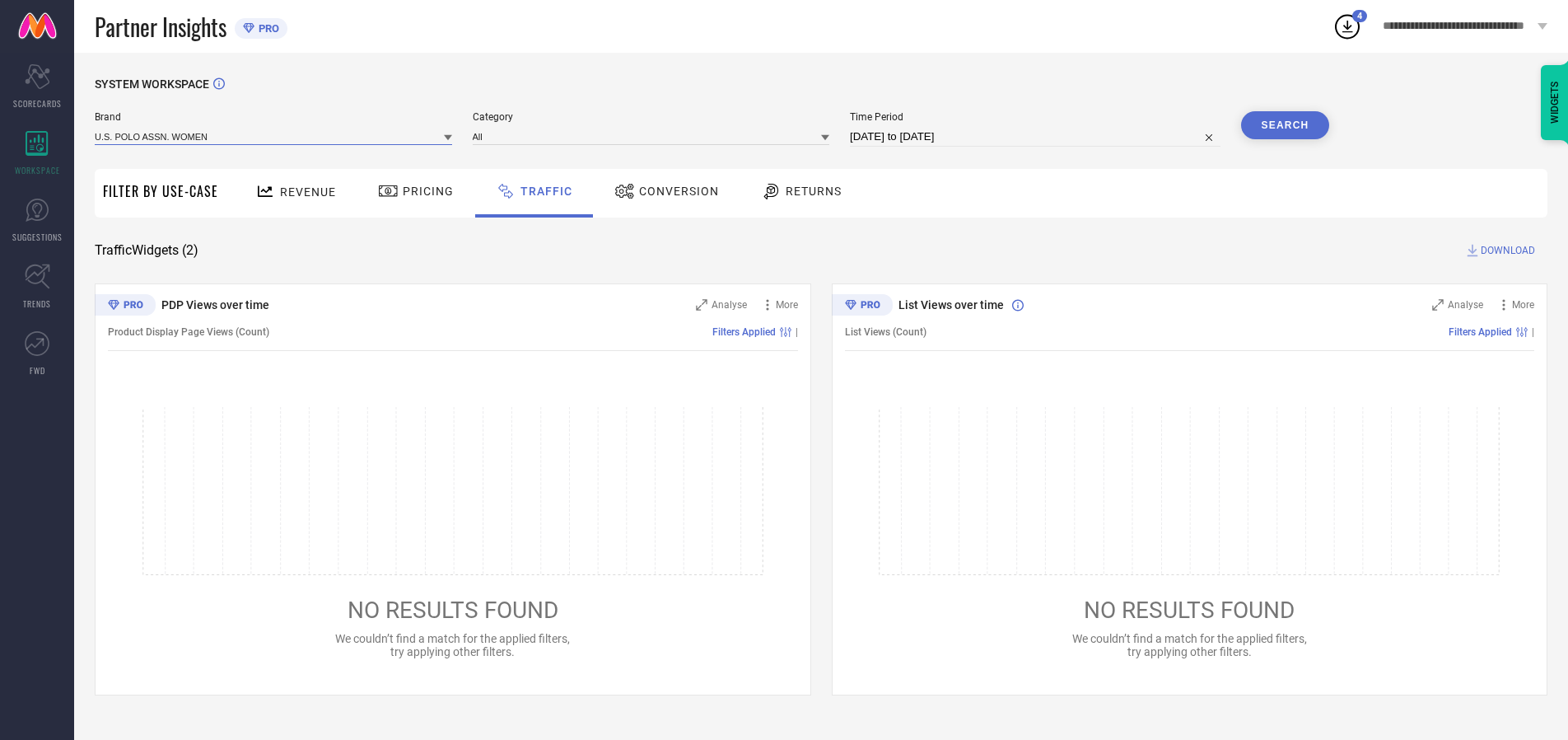
click at [274, 136] on input at bounding box center [273, 136] width 357 height 17
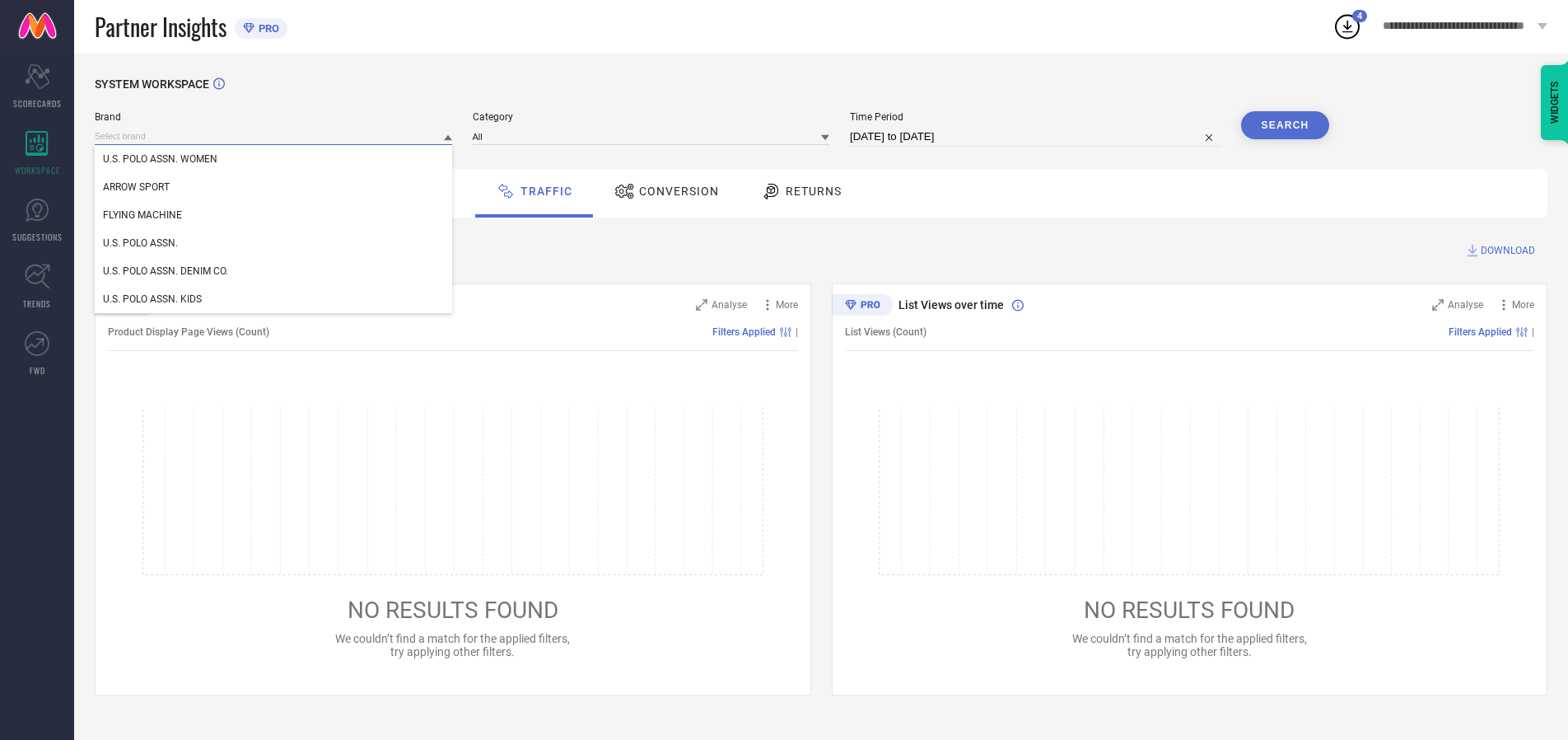
click at [274, 136] on input at bounding box center [273, 136] width 357 height 17
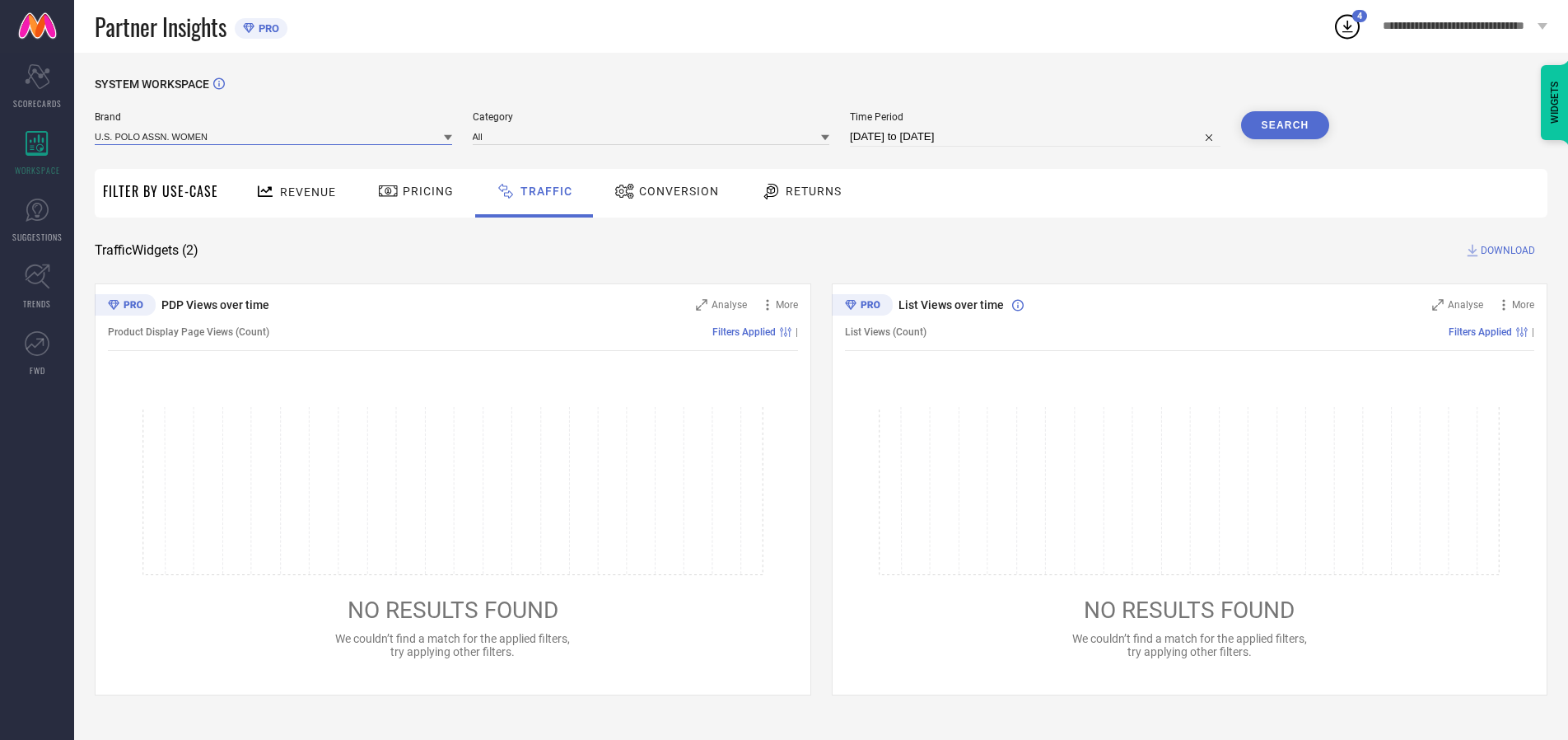
click at [274, 136] on input at bounding box center [273, 136] width 357 height 17
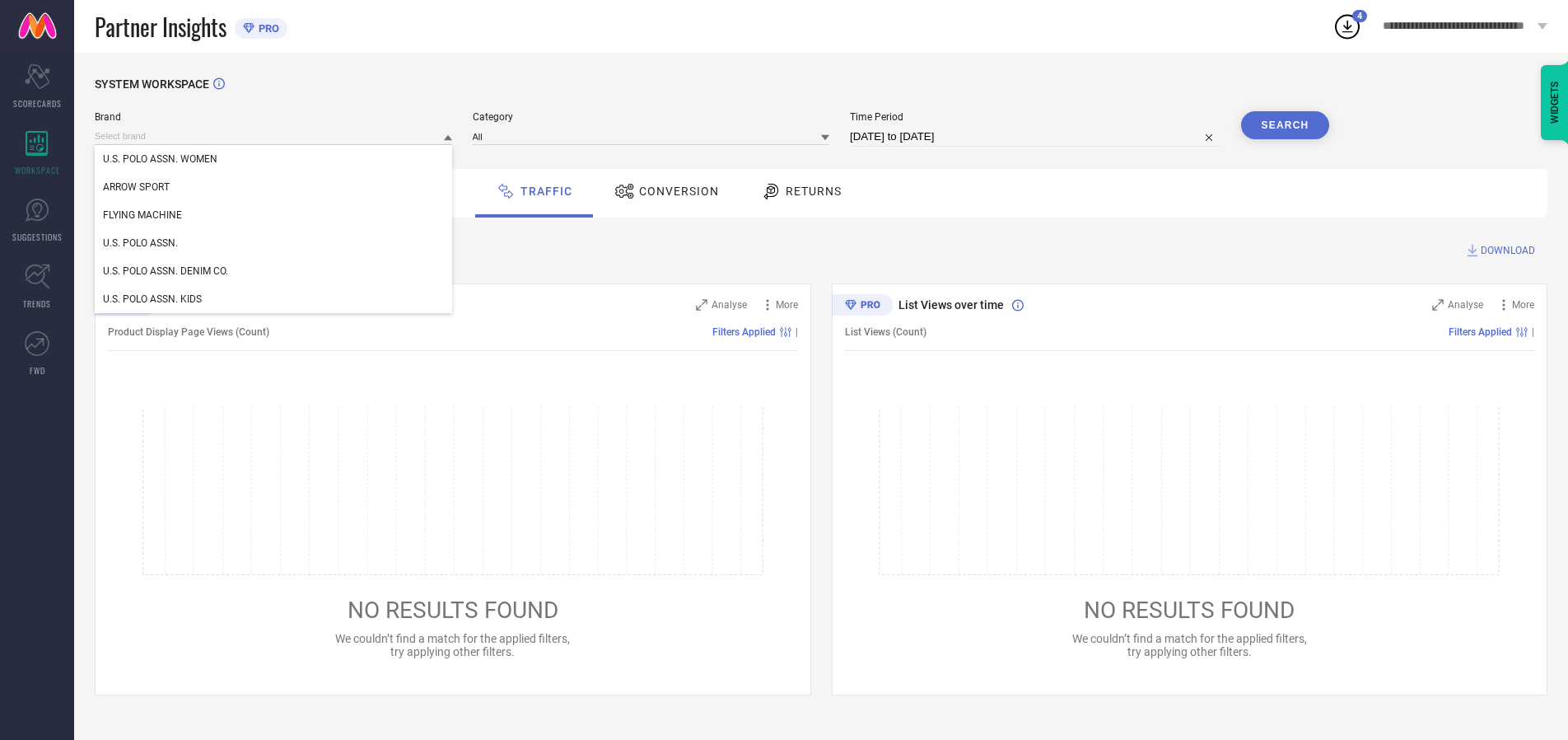
click at [274, 159] on div "U.S. POLO ASSN. WOMEN" at bounding box center [273, 159] width 357 height 28
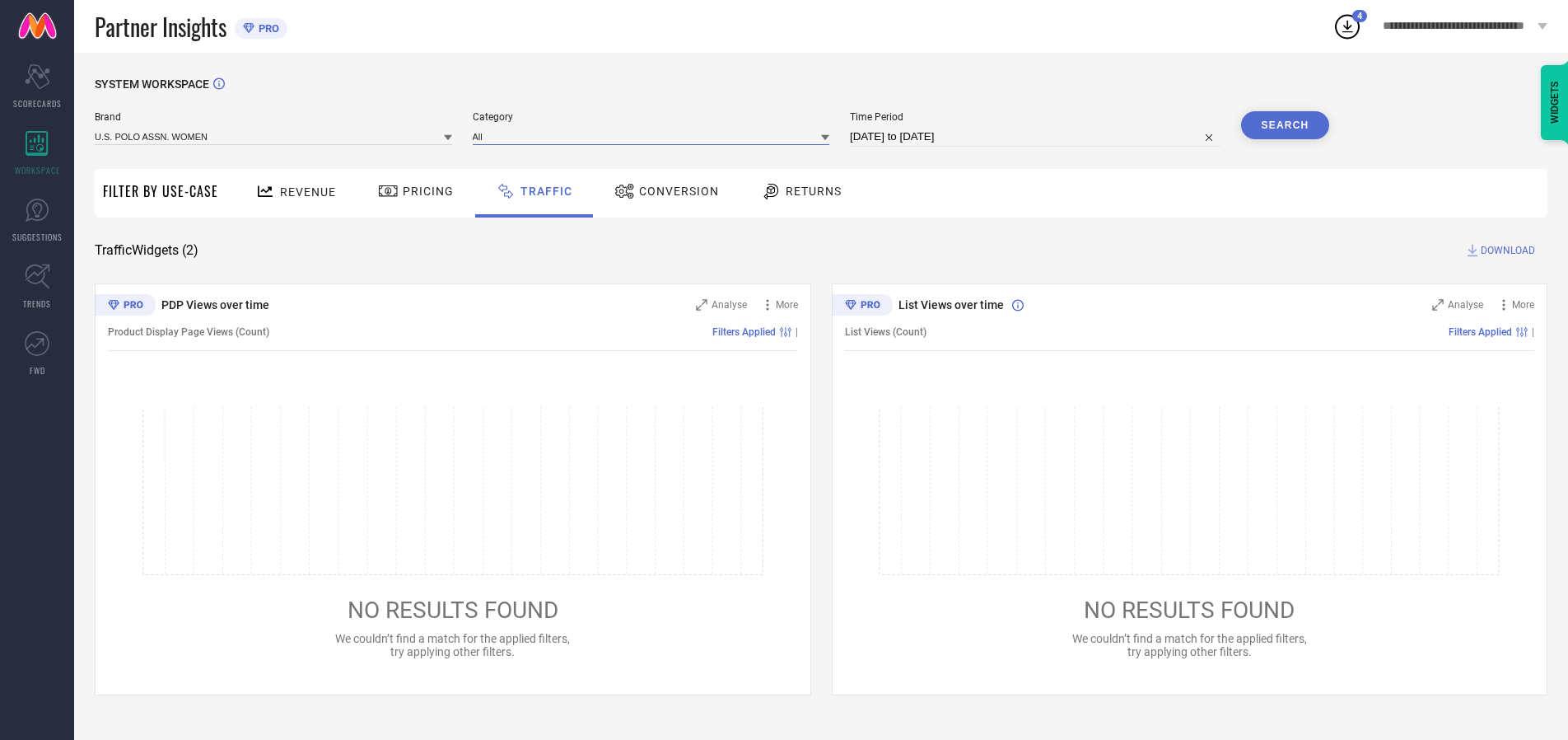
click at [655, 136] on input at bounding box center [651, 136] width 357 height 17
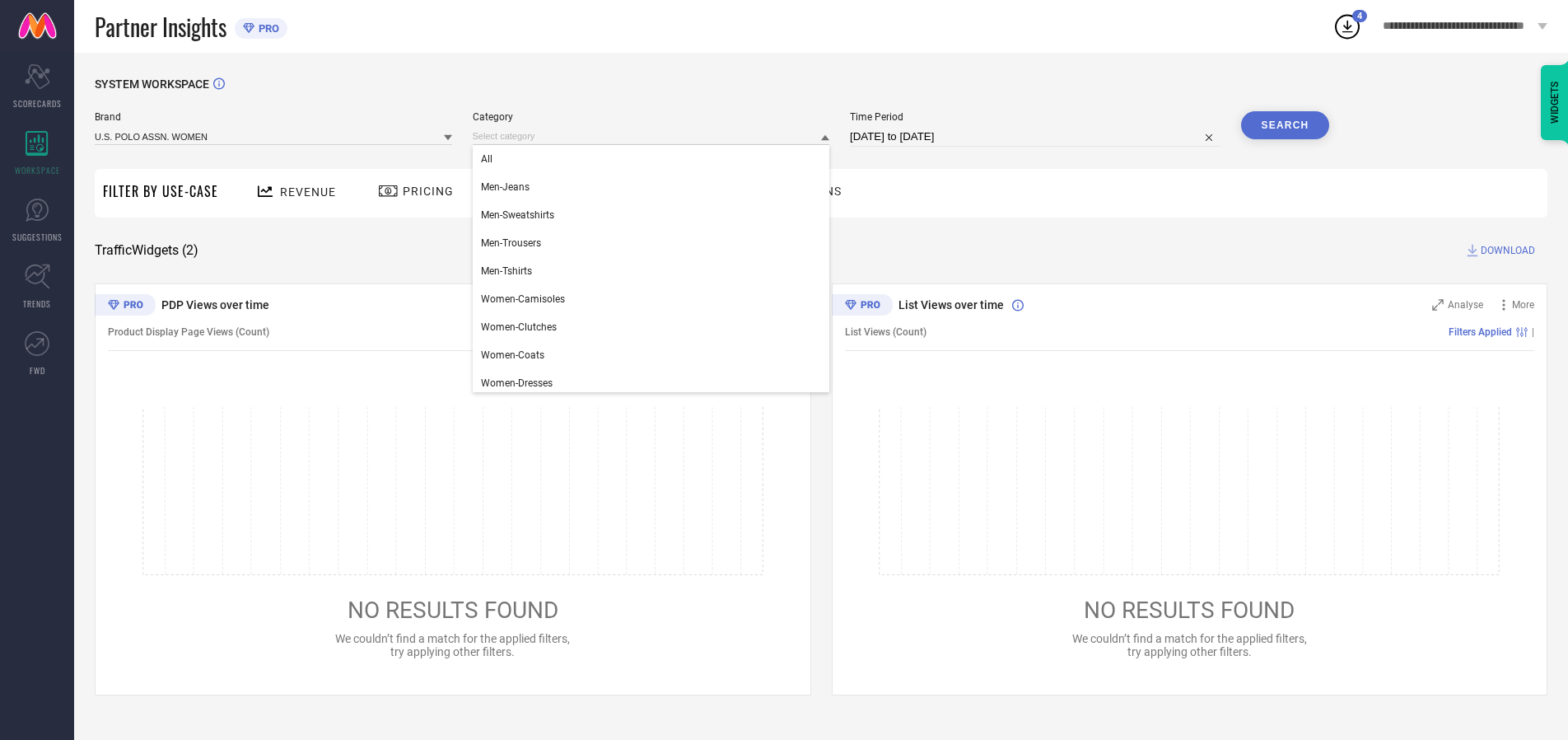
click at [655, 159] on div "All" at bounding box center [651, 159] width 357 height 28
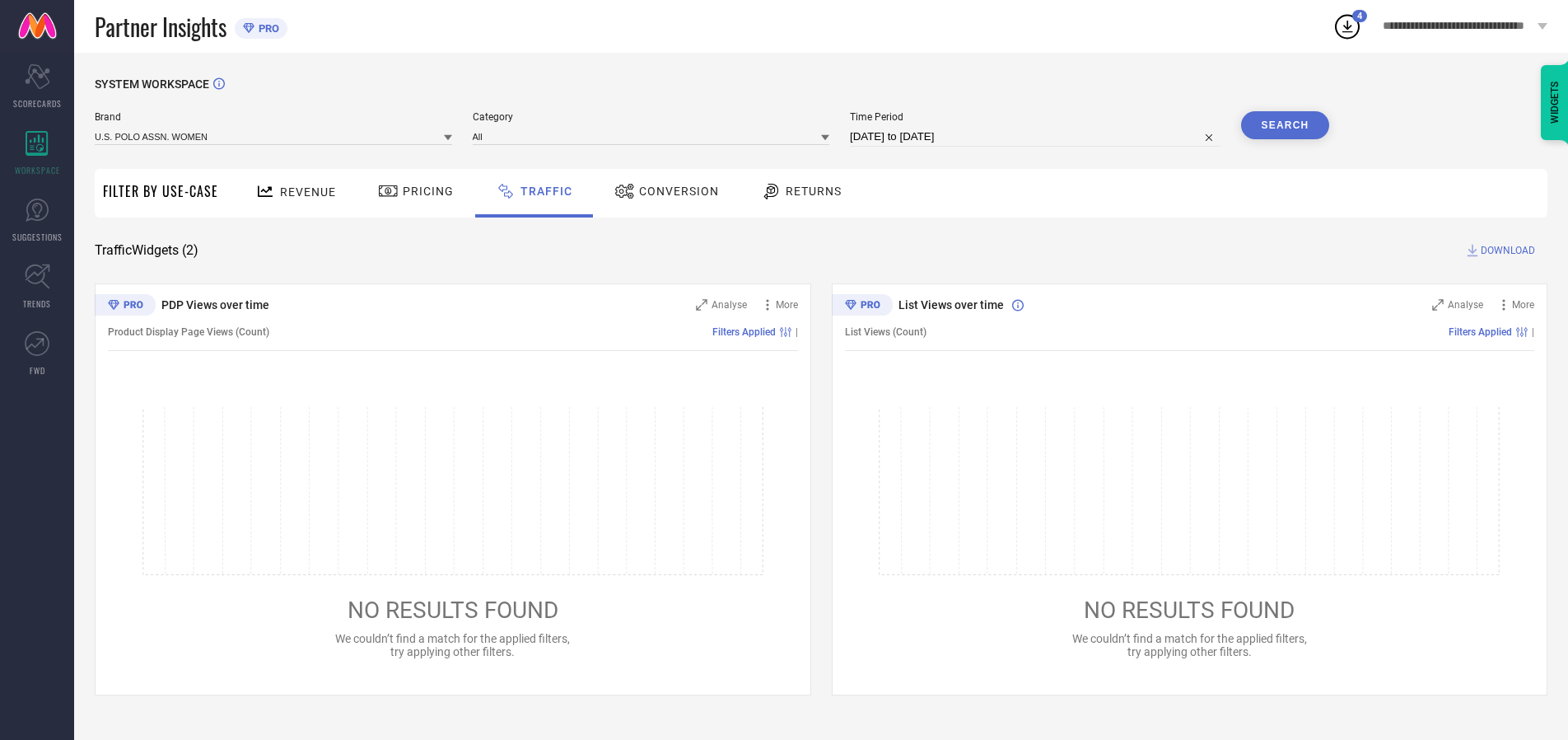
click at [1285, 125] on button "Search" at bounding box center [1286, 125] width 89 height 28
click at [1506, 251] on span "DOWNLOAD" at bounding box center [1508, 250] width 54 height 16
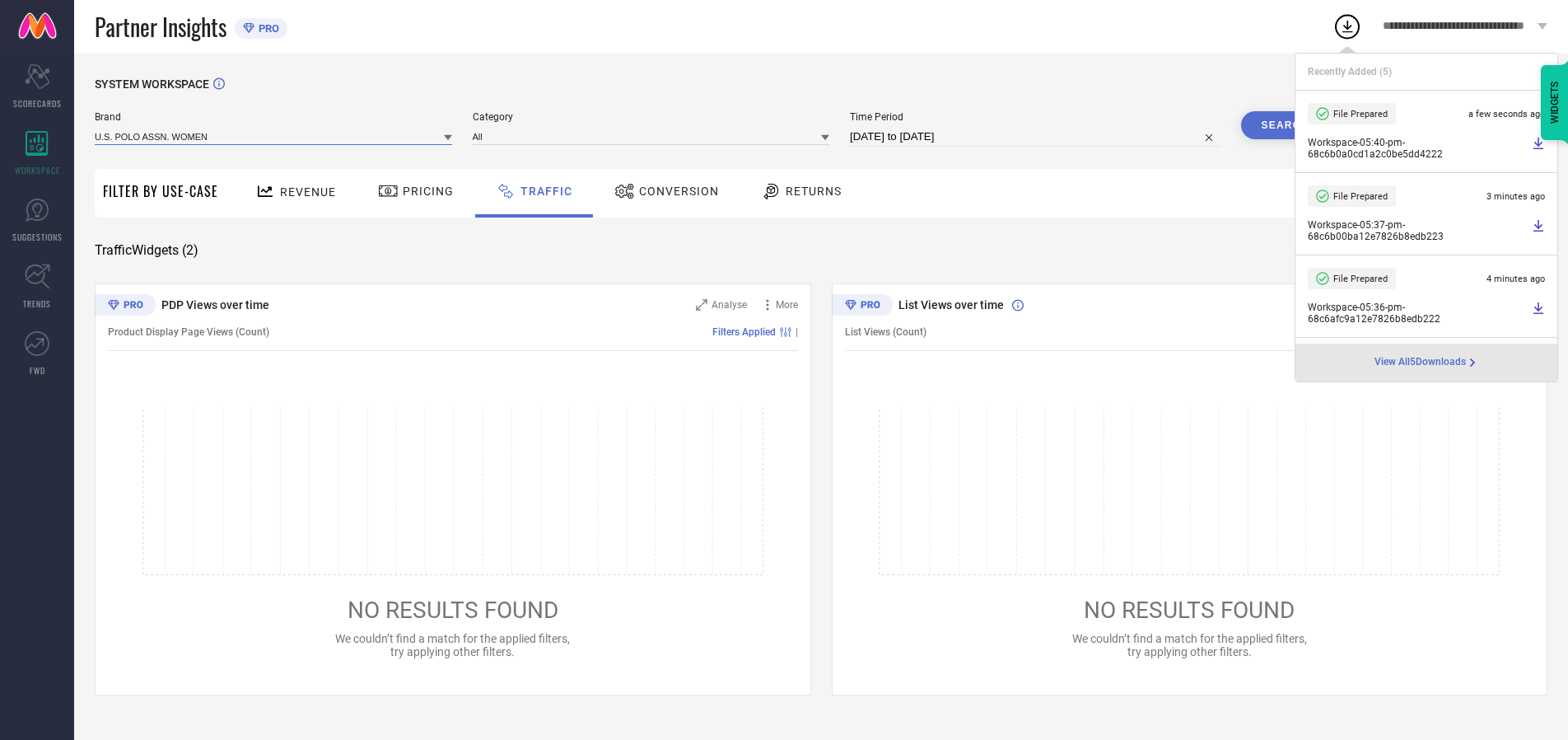
click at [274, 136] on input at bounding box center [273, 136] width 357 height 17
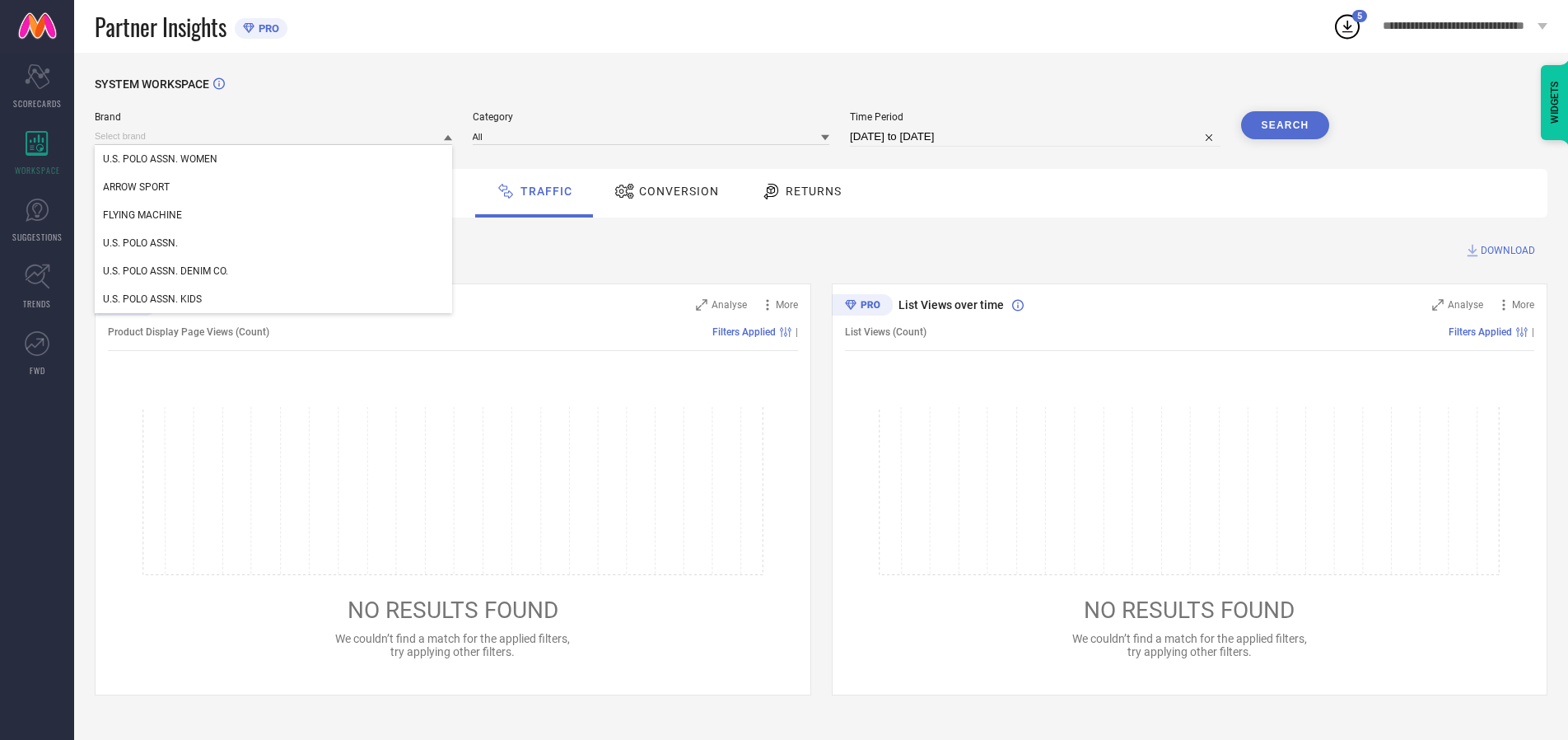
click at [274, 243] on div "U.S. POLO ASSN." at bounding box center [273, 243] width 357 height 28
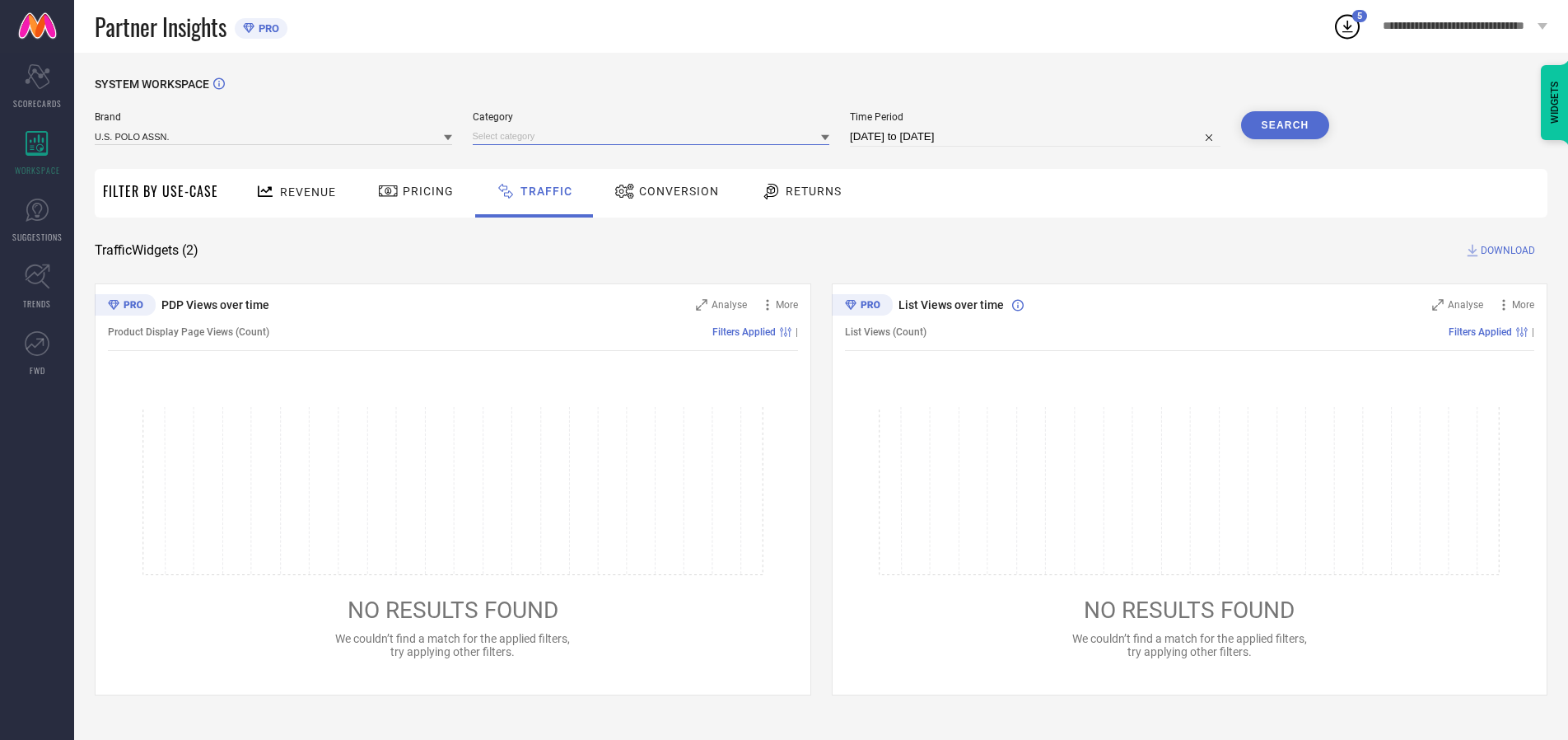
click at [655, 136] on input at bounding box center [651, 136] width 357 height 17
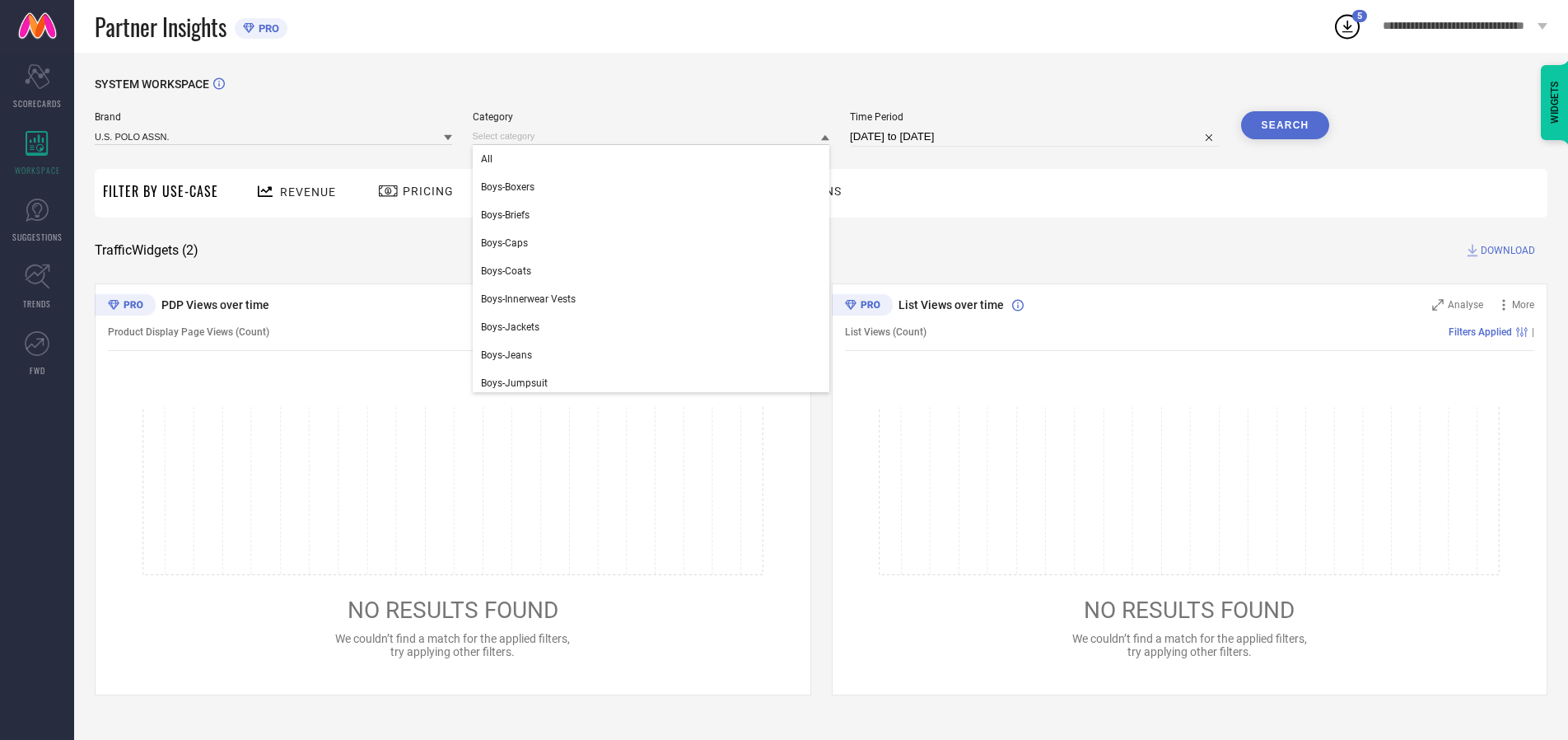
click at [655, 159] on div "All" at bounding box center [651, 159] width 357 height 28
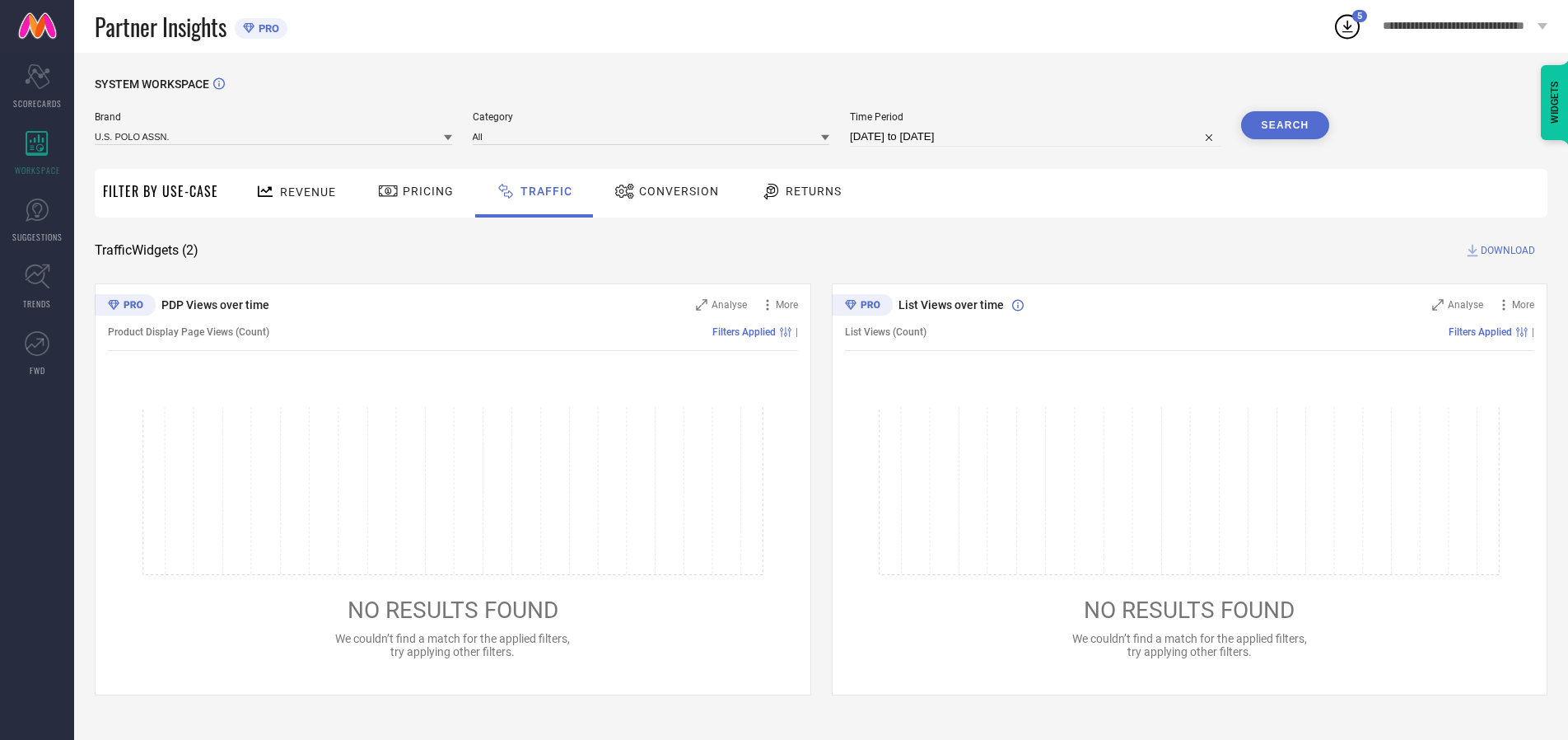
click at [1285, 125] on button "Search" at bounding box center [1286, 125] width 89 height 28
click at [1506, 251] on span "DOWNLOAD" at bounding box center [1508, 250] width 54 height 16
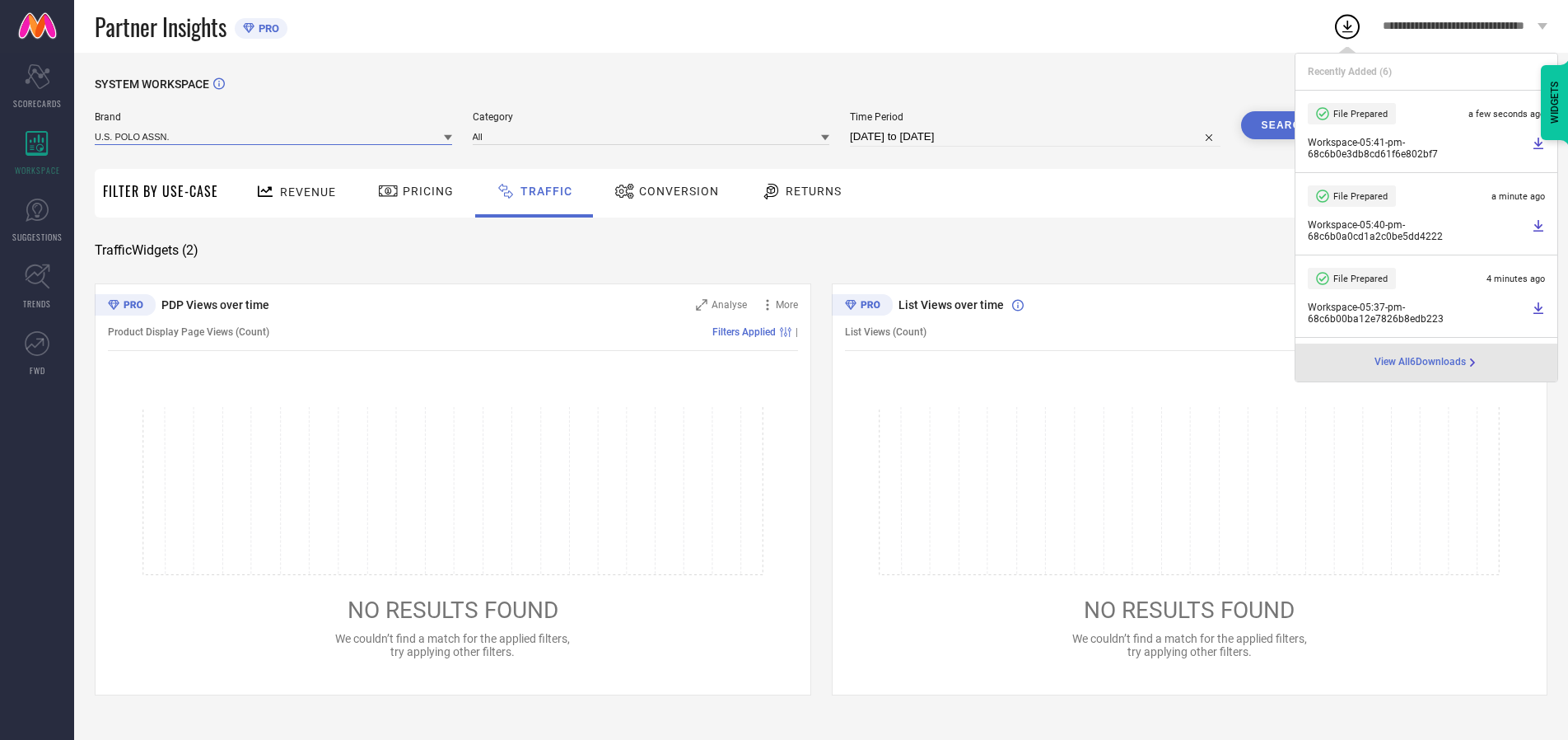
click at [274, 136] on input at bounding box center [273, 136] width 357 height 17
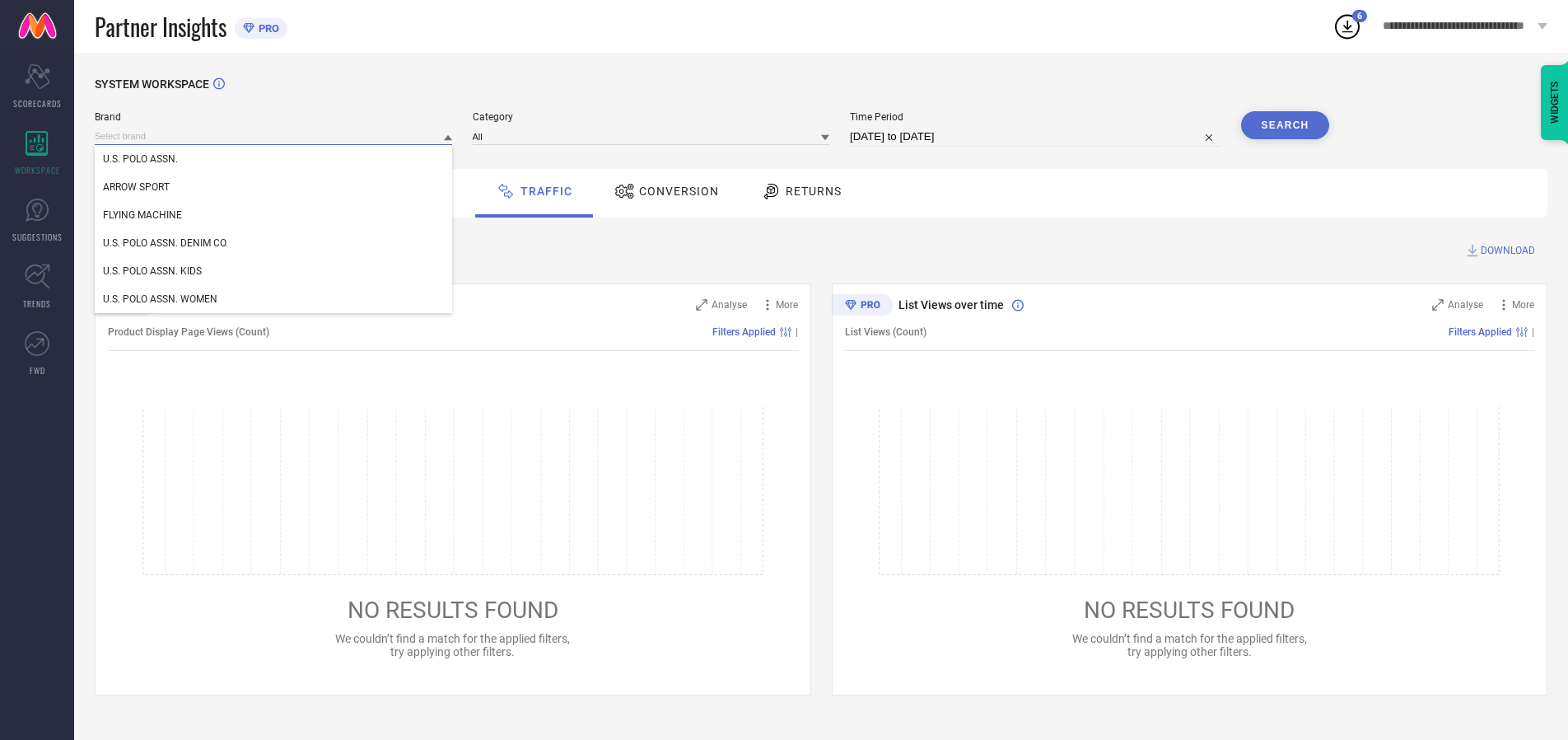
click at [274, 243] on div "U.S. POLO ASSN. DENIM CO." at bounding box center [273, 243] width 357 height 28
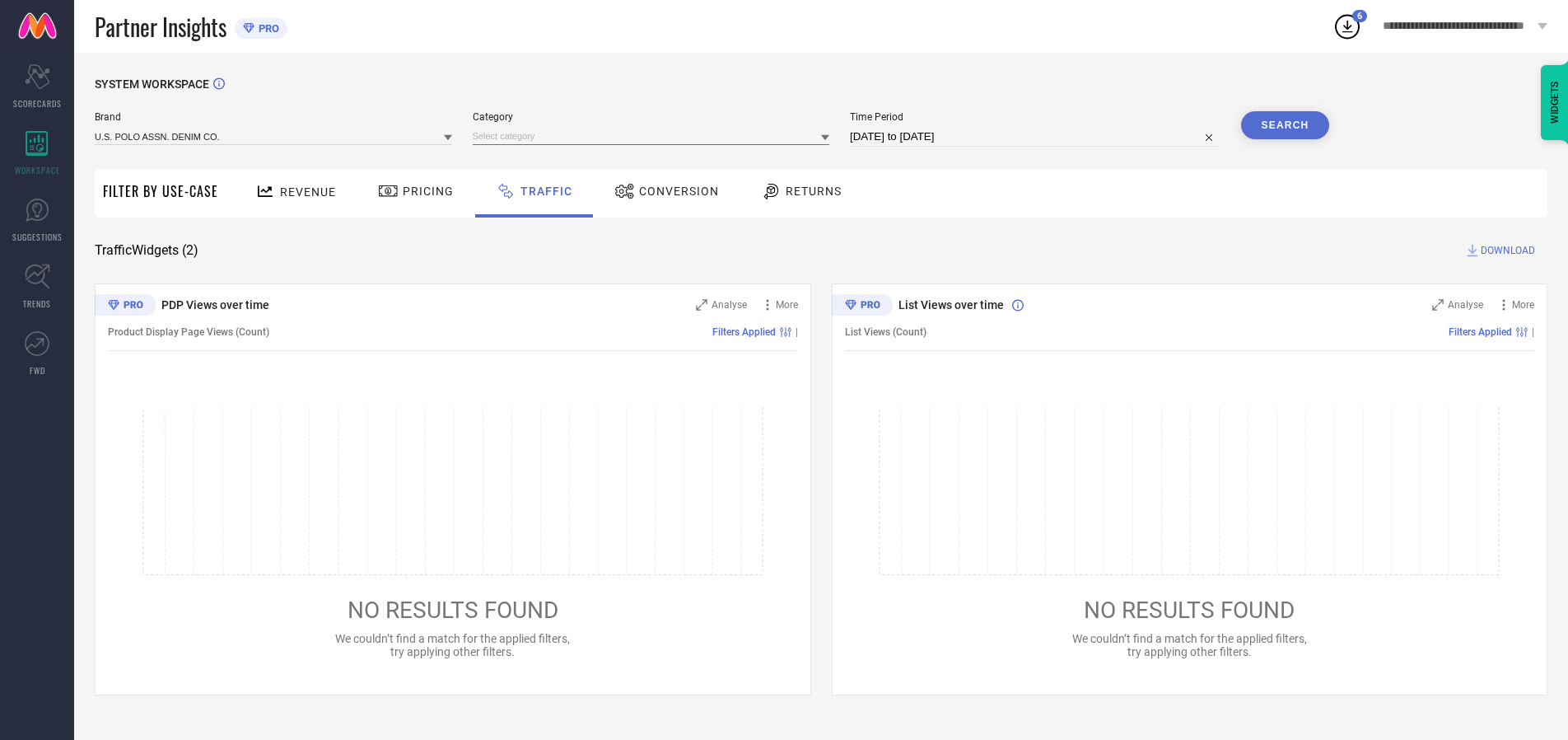
click at [655, 136] on input at bounding box center [651, 136] width 357 height 17
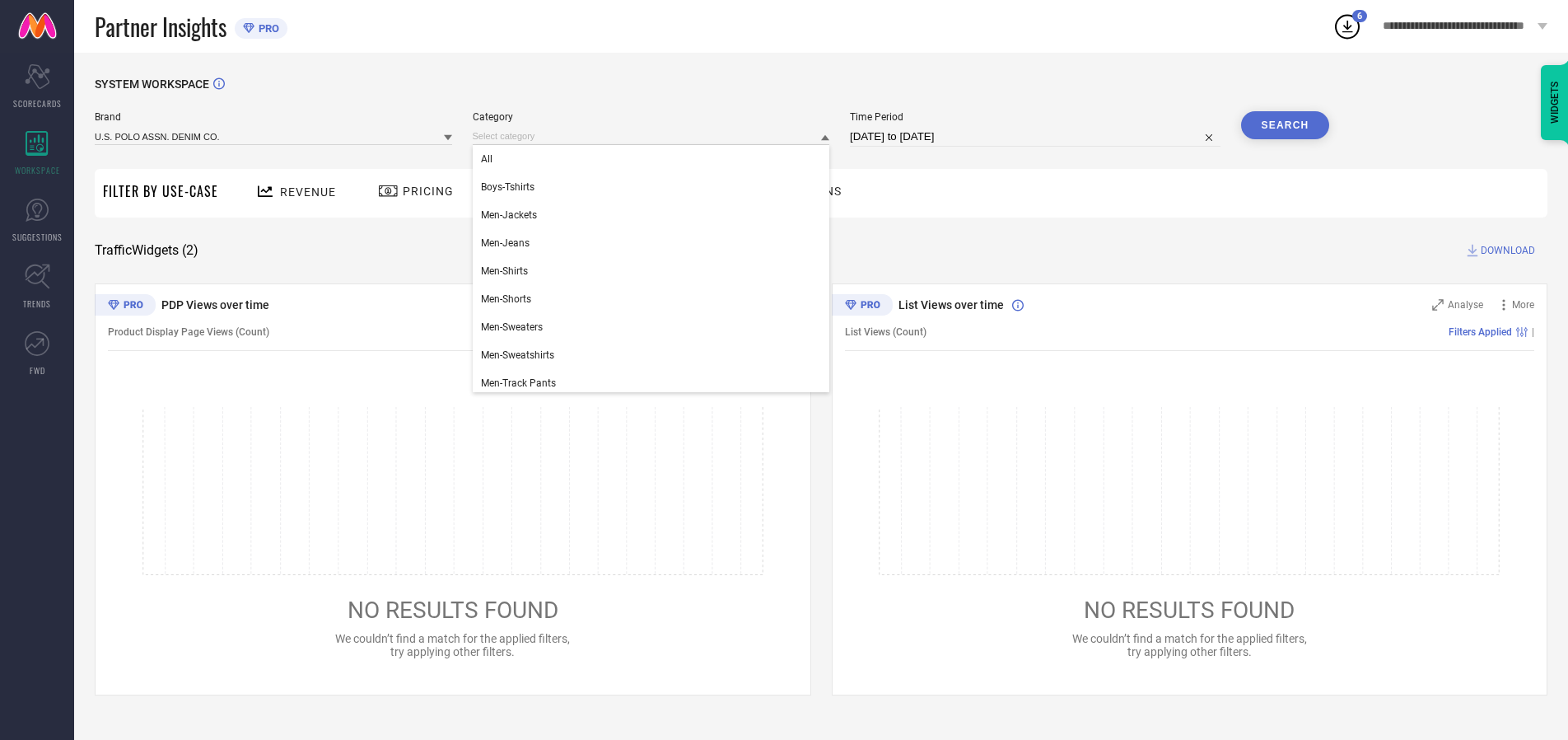
click at [655, 159] on div "All" at bounding box center [651, 159] width 357 height 28
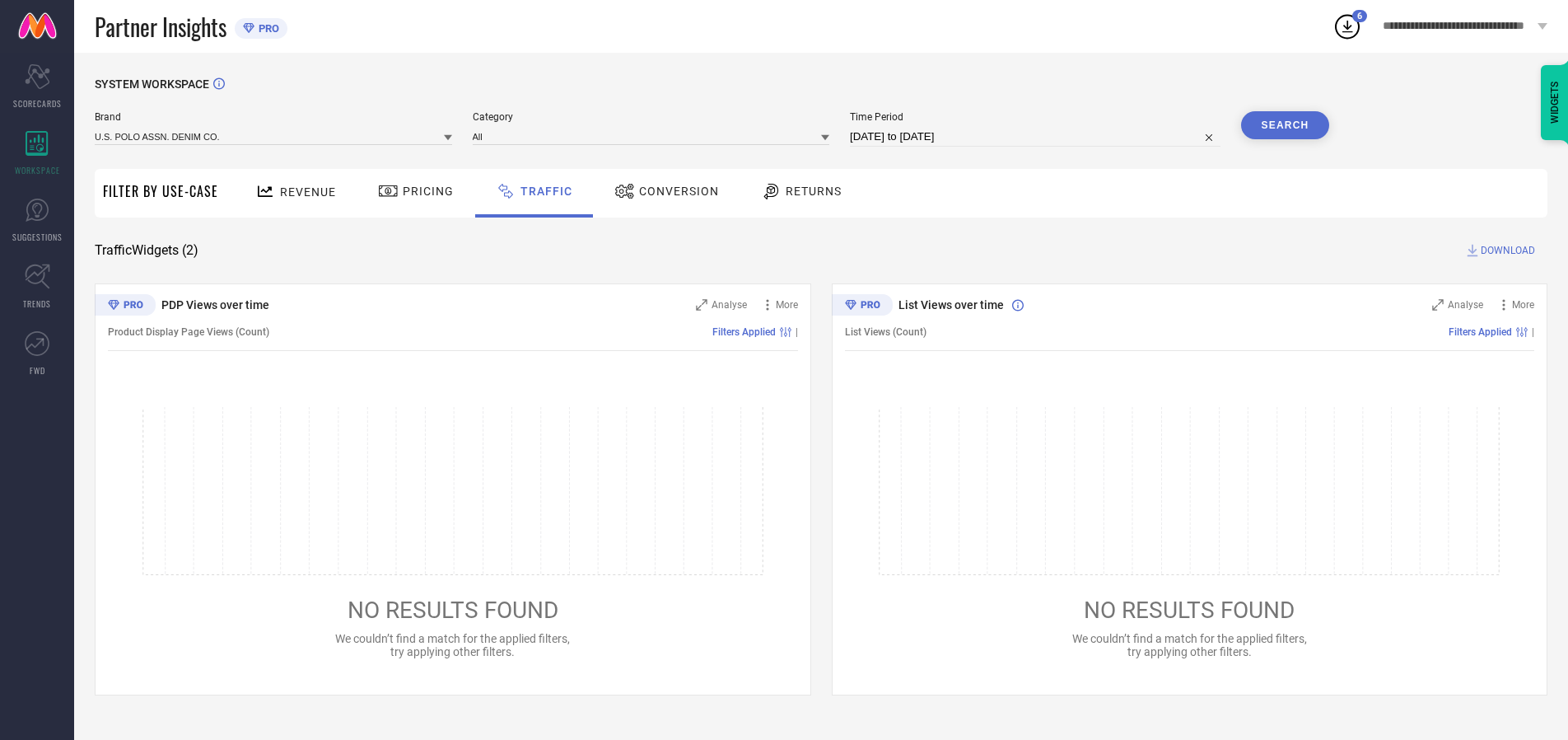
click at [1285, 125] on button "Search" at bounding box center [1286, 125] width 89 height 28
click at [1506, 251] on span "DOWNLOAD" at bounding box center [1508, 250] width 54 height 16
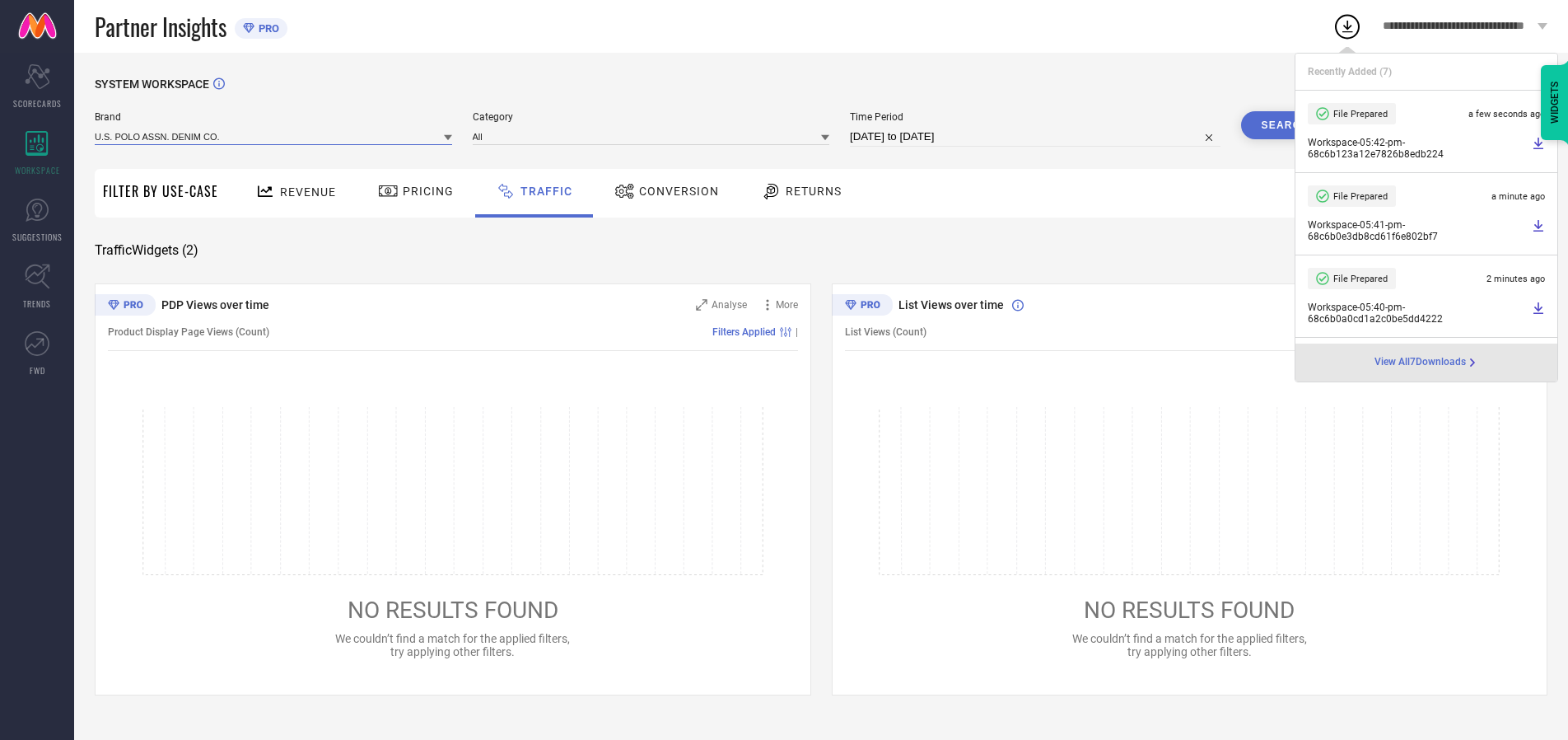
click at [274, 136] on input at bounding box center [273, 136] width 357 height 17
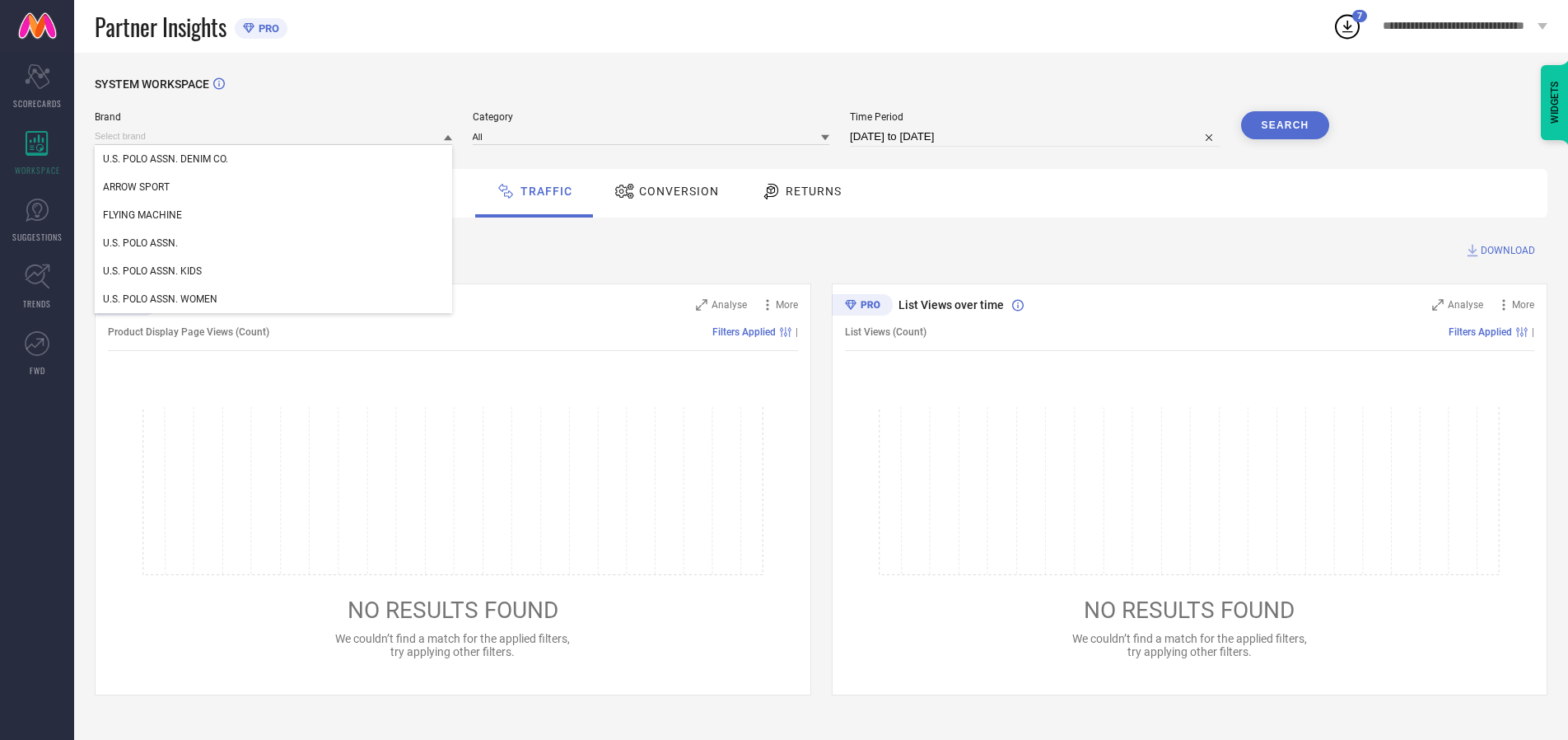
click at [274, 271] on div "U.S. POLO ASSN. KIDS" at bounding box center [273, 271] width 357 height 28
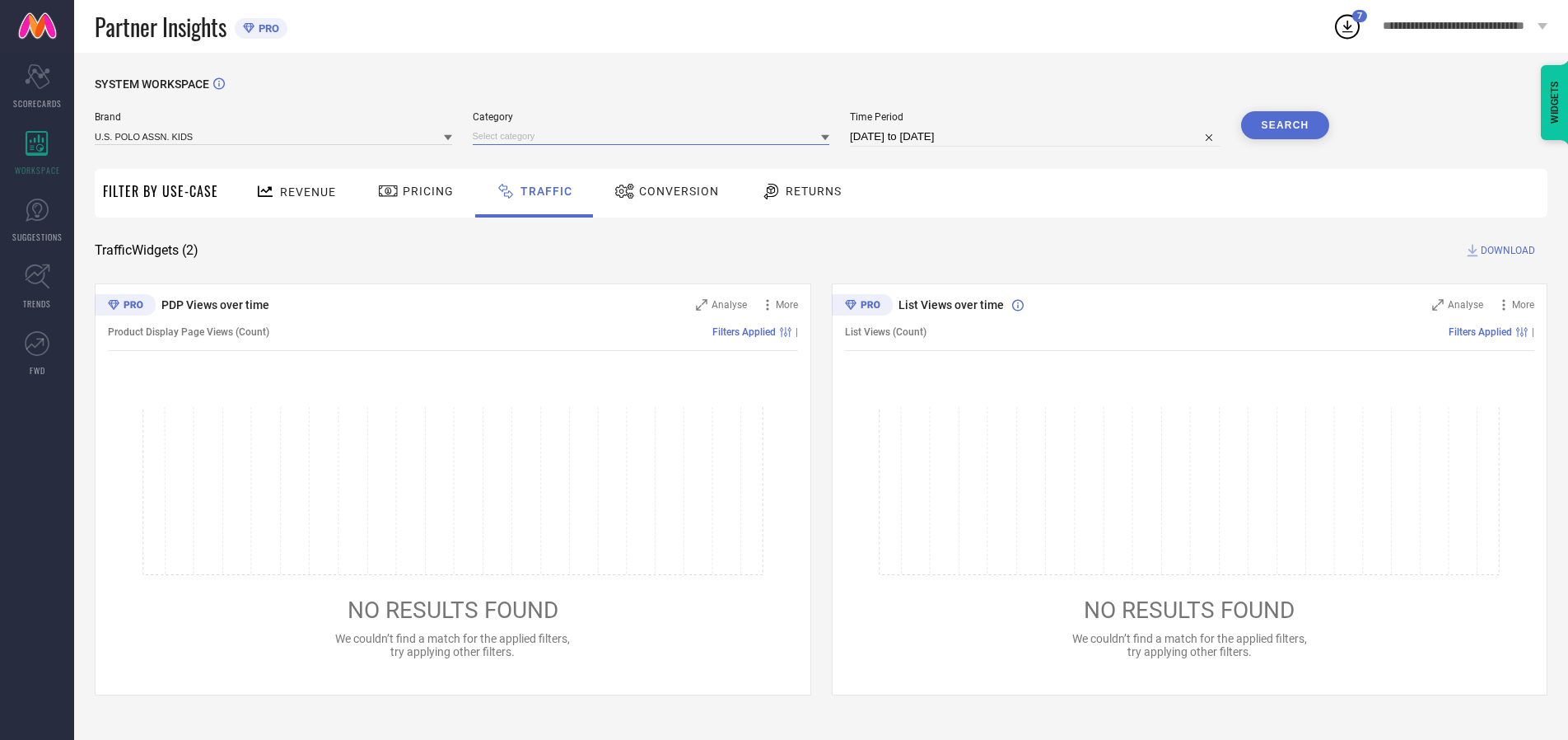
click at [655, 136] on input at bounding box center [651, 136] width 357 height 17
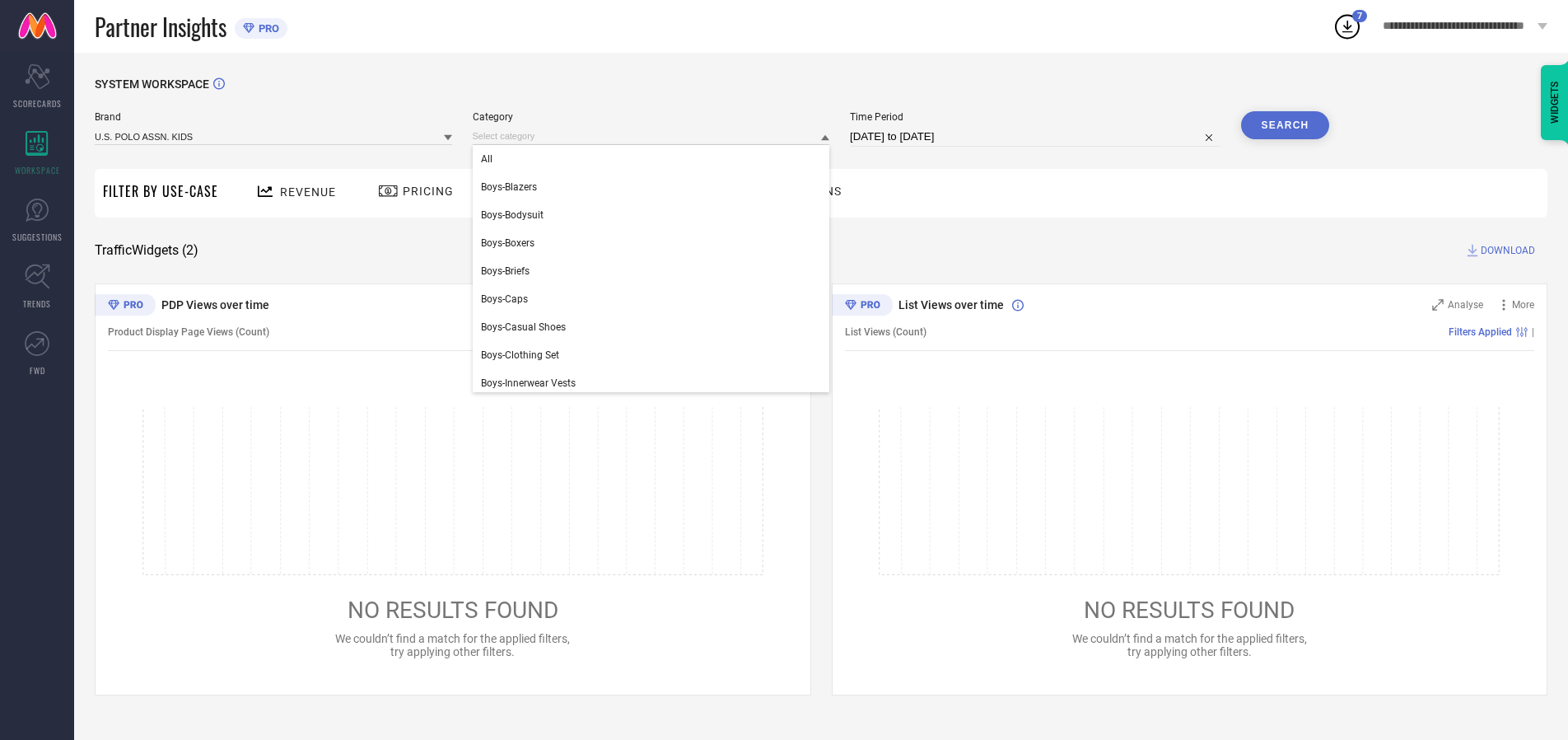
click at [655, 159] on div "All" at bounding box center [651, 159] width 357 height 28
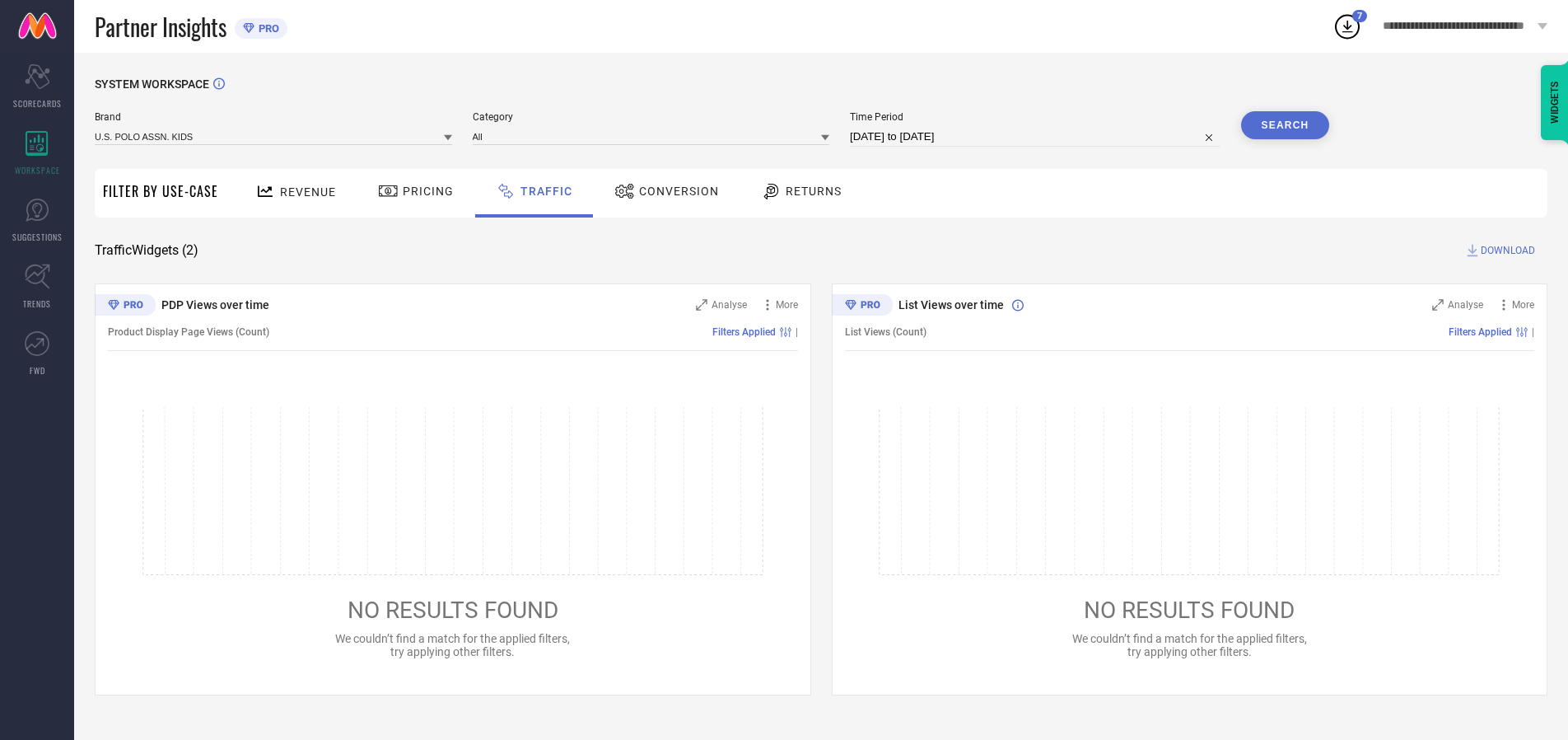
click at [1285, 125] on button "Search" at bounding box center [1286, 125] width 89 height 28
click at [1506, 251] on span "DOWNLOAD" at bounding box center [1508, 250] width 54 height 16
